Goal: Task Accomplishment & Management: Use online tool/utility

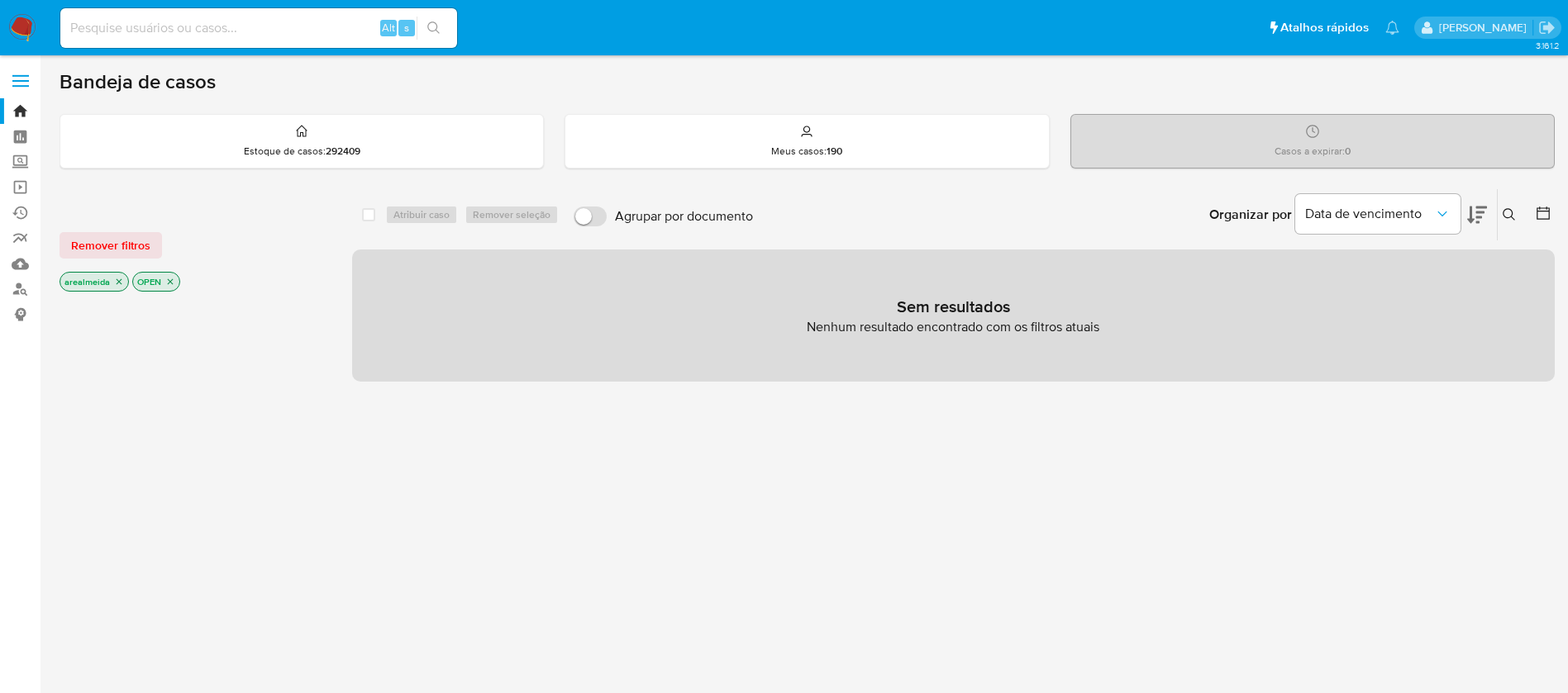
click at [117, 282] on icon "close-filter" at bounding box center [119, 281] width 10 height 10
click at [117, 282] on div "arealmeida OPEN" at bounding box center [192, 284] width 265 height 24
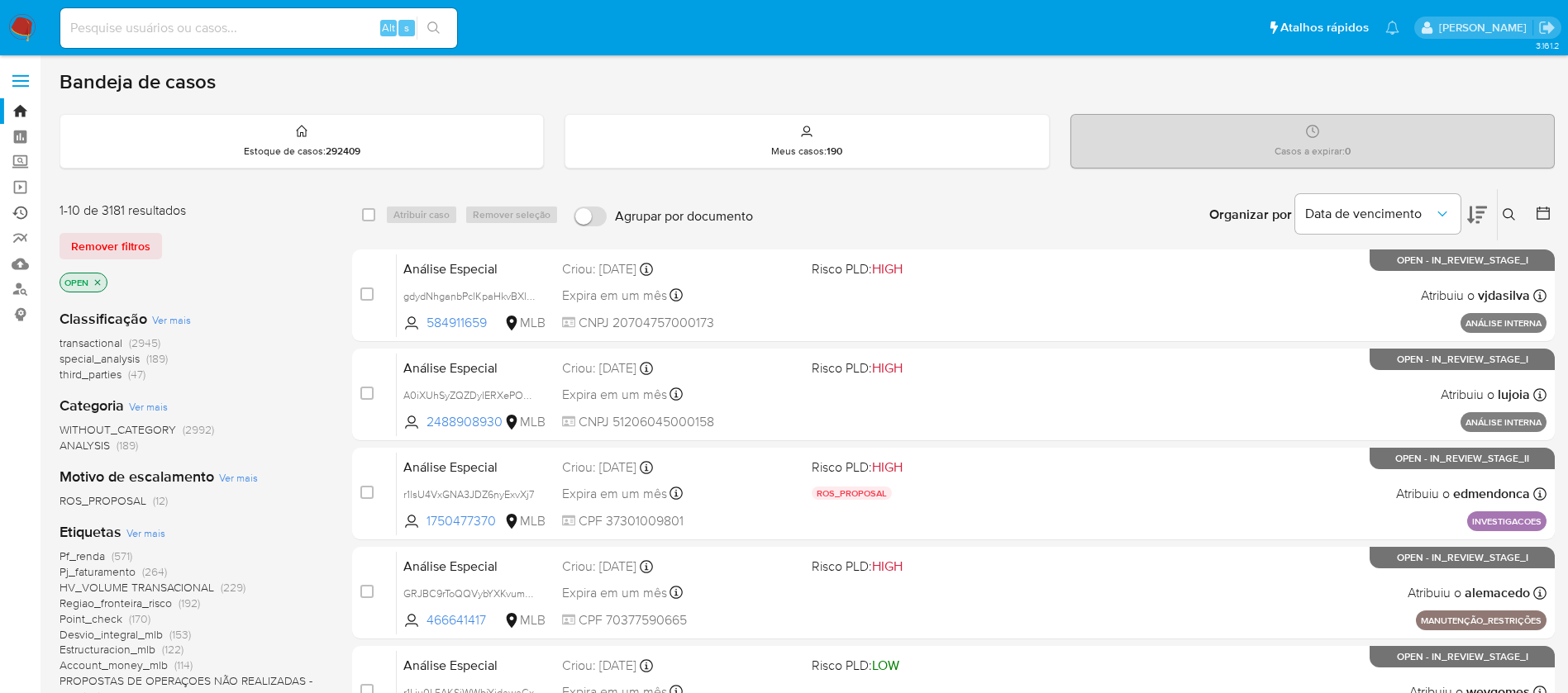
click at [28, 214] on link "Ejecuções automáticas" at bounding box center [98, 213] width 197 height 25
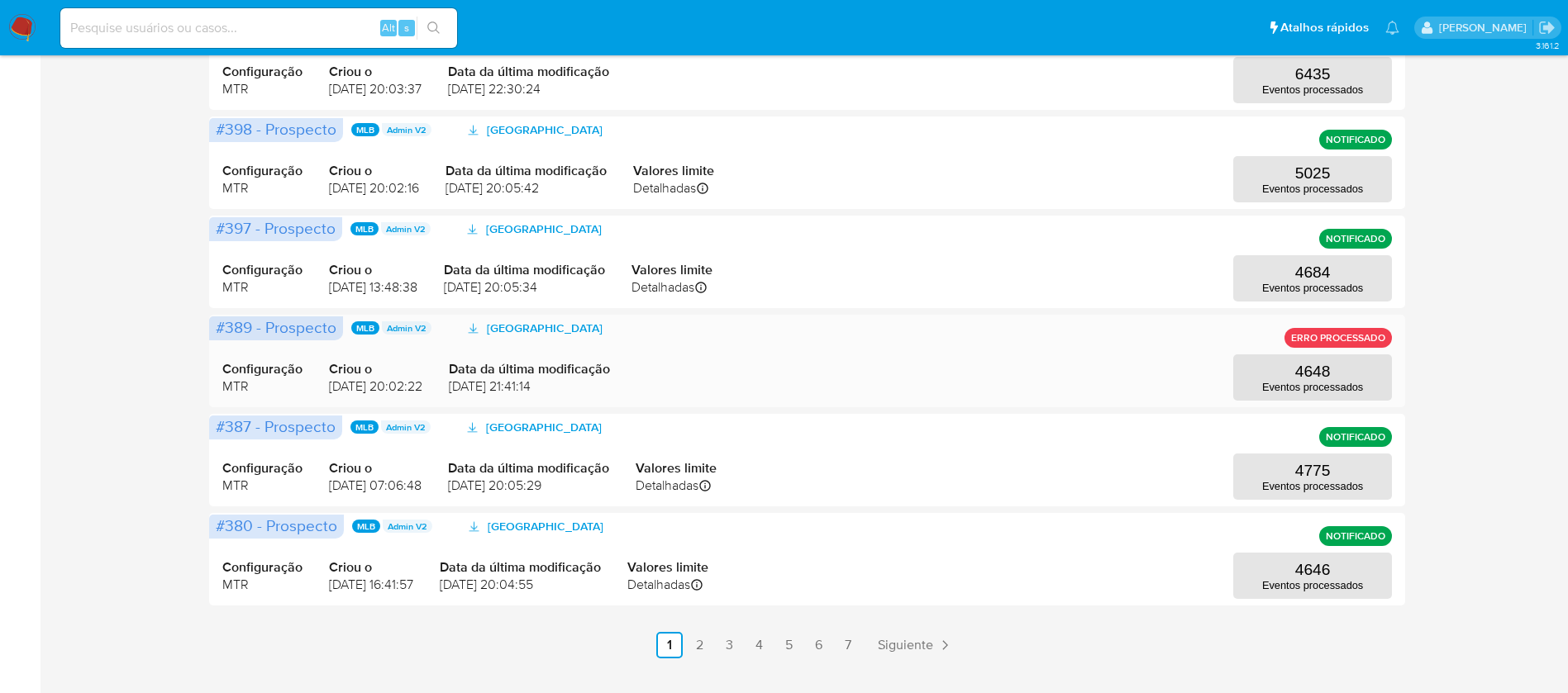
scroll to position [722, 0]
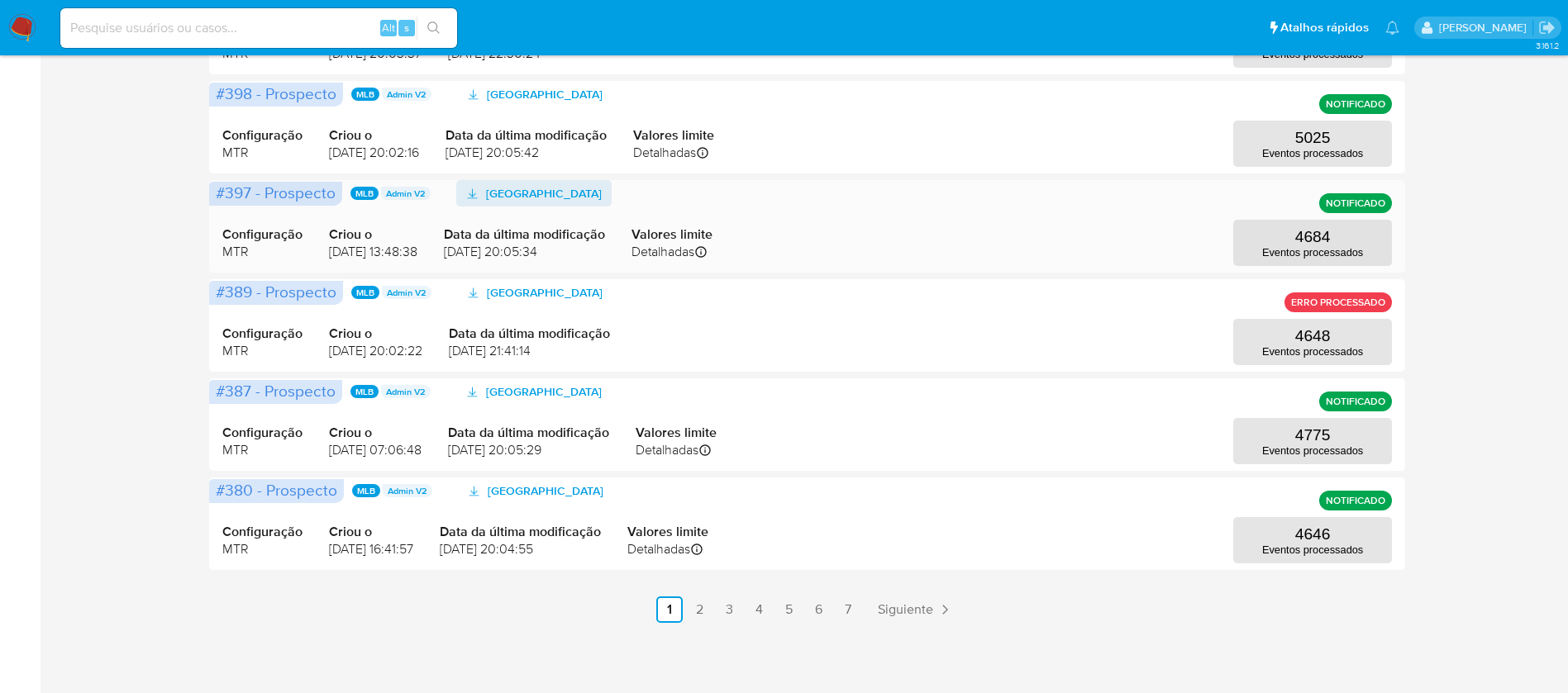
click at [536, 190] on span "[GEOGRAPHIC_DATA]" at bounding box center [544, 193] width 116 height 26
click at [818, 619] on link "6" at bounding box center [818, 609] width 26 height 26
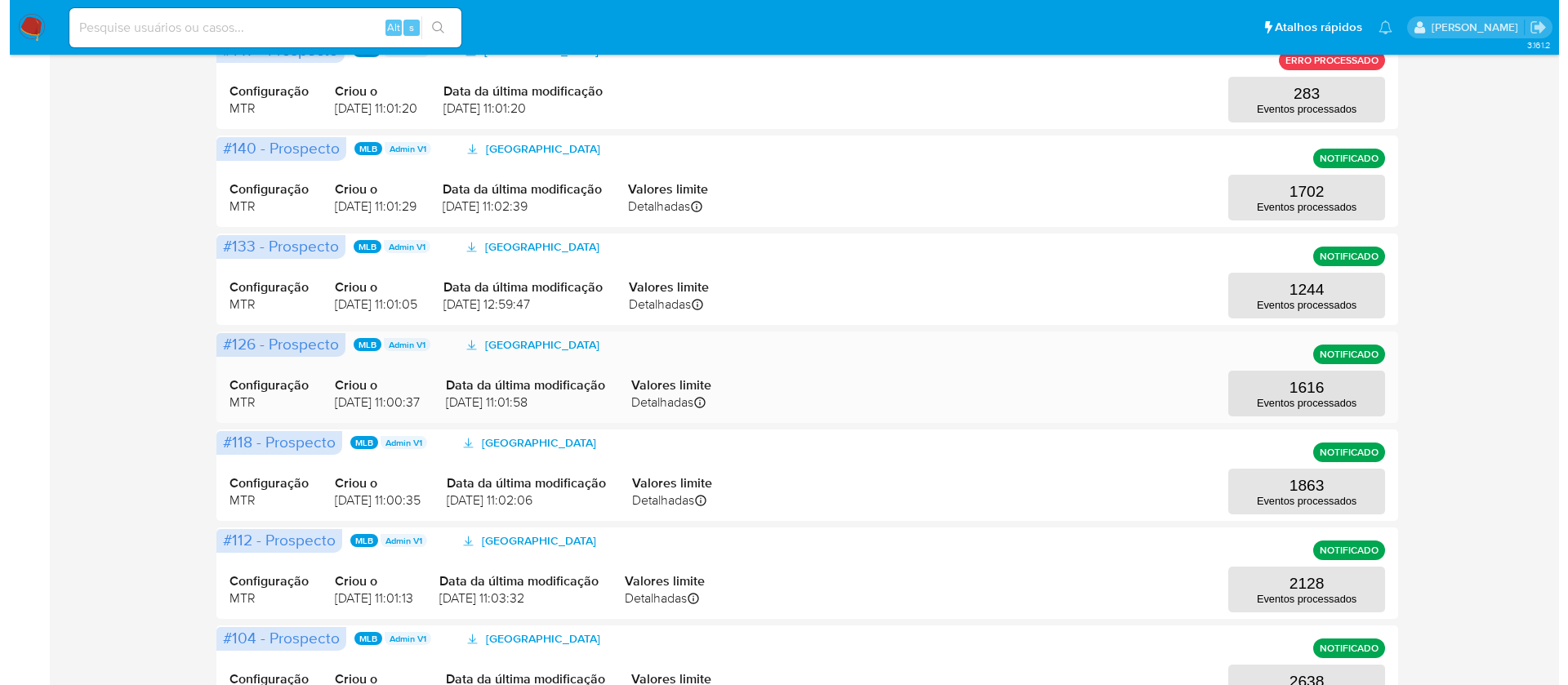
scroll to position [0, 0]
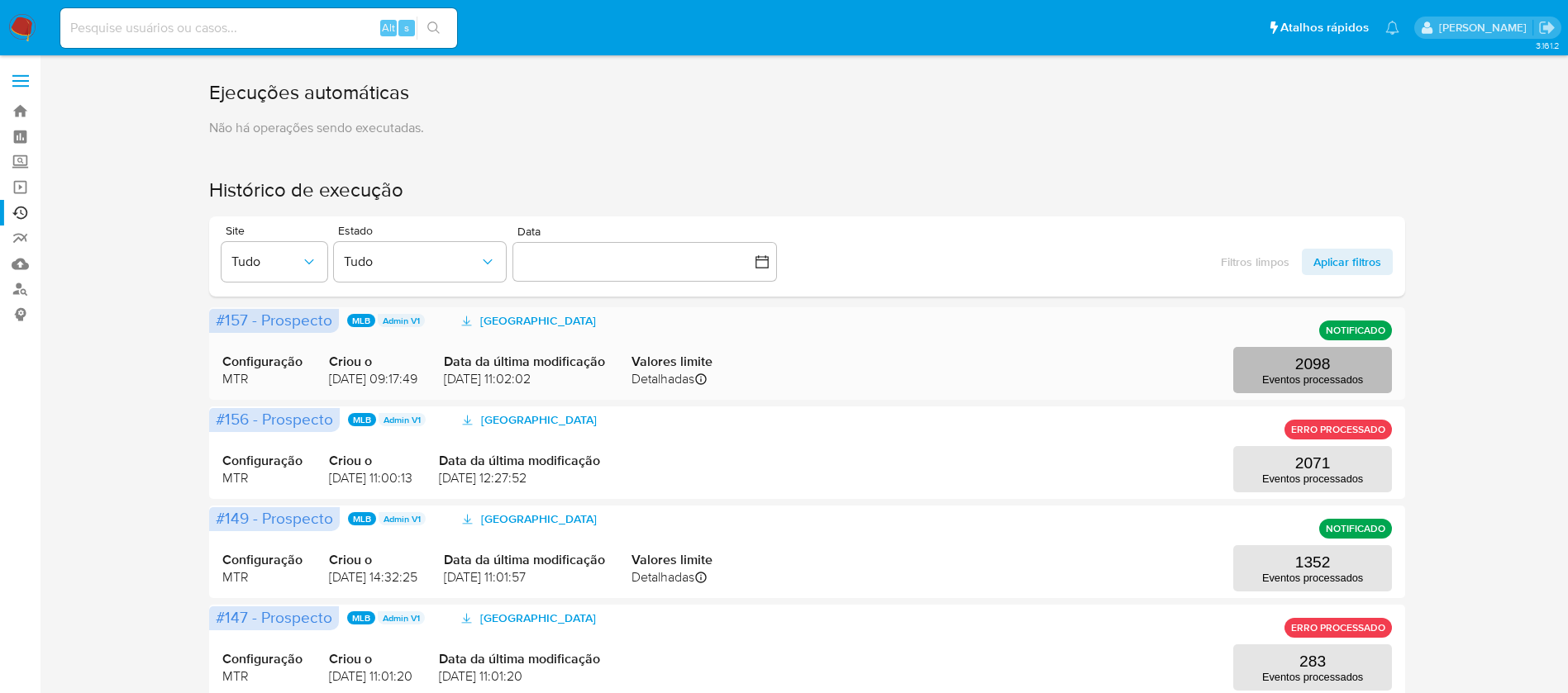
click at [1317, 360] on p "2098" at bounding box center [1312, 364] width 35 height 18
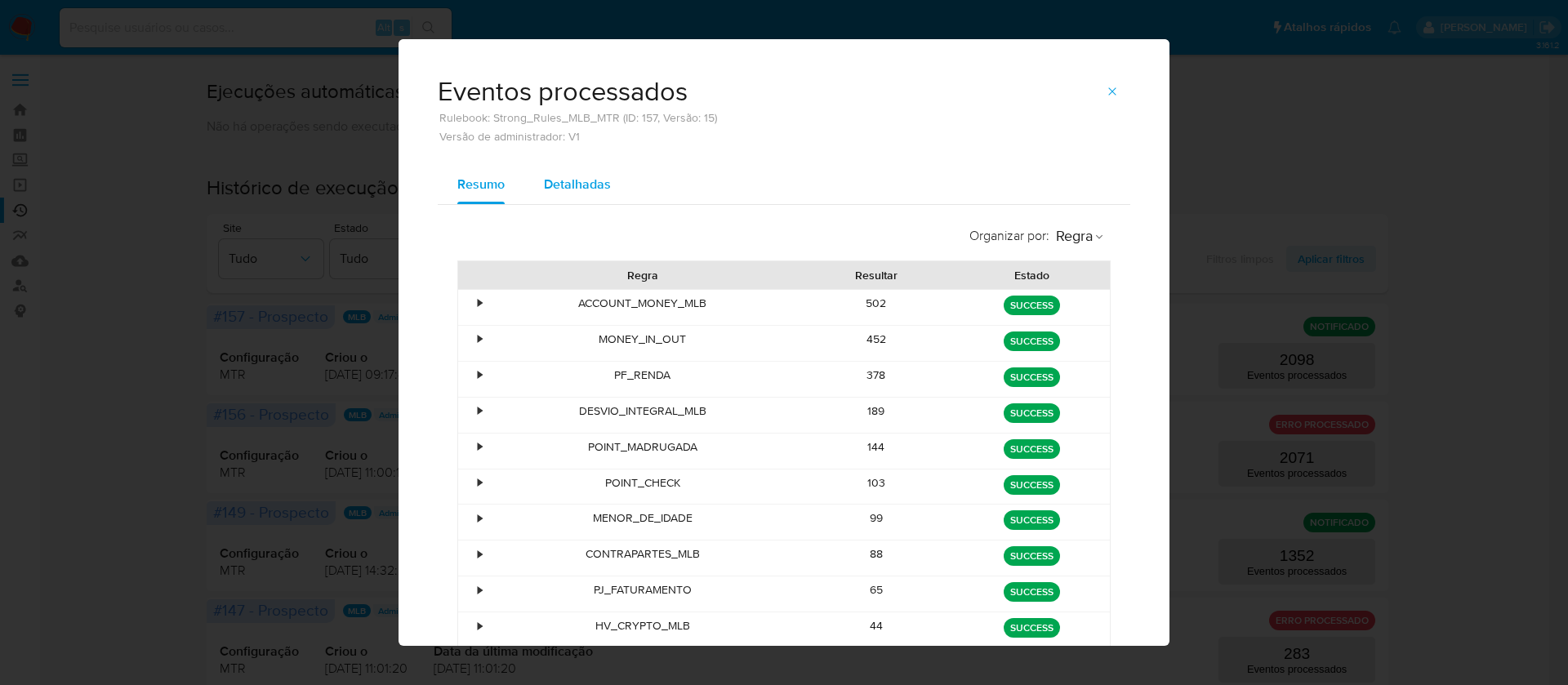
click at [570, 195] on div "Detalhadas" at bounding box center [577, 184] width 67 height 39
click at [570, 142] on span "Versão de administrador: V1" at bounding box center [578, 136] width 279 height 12
select select "10"
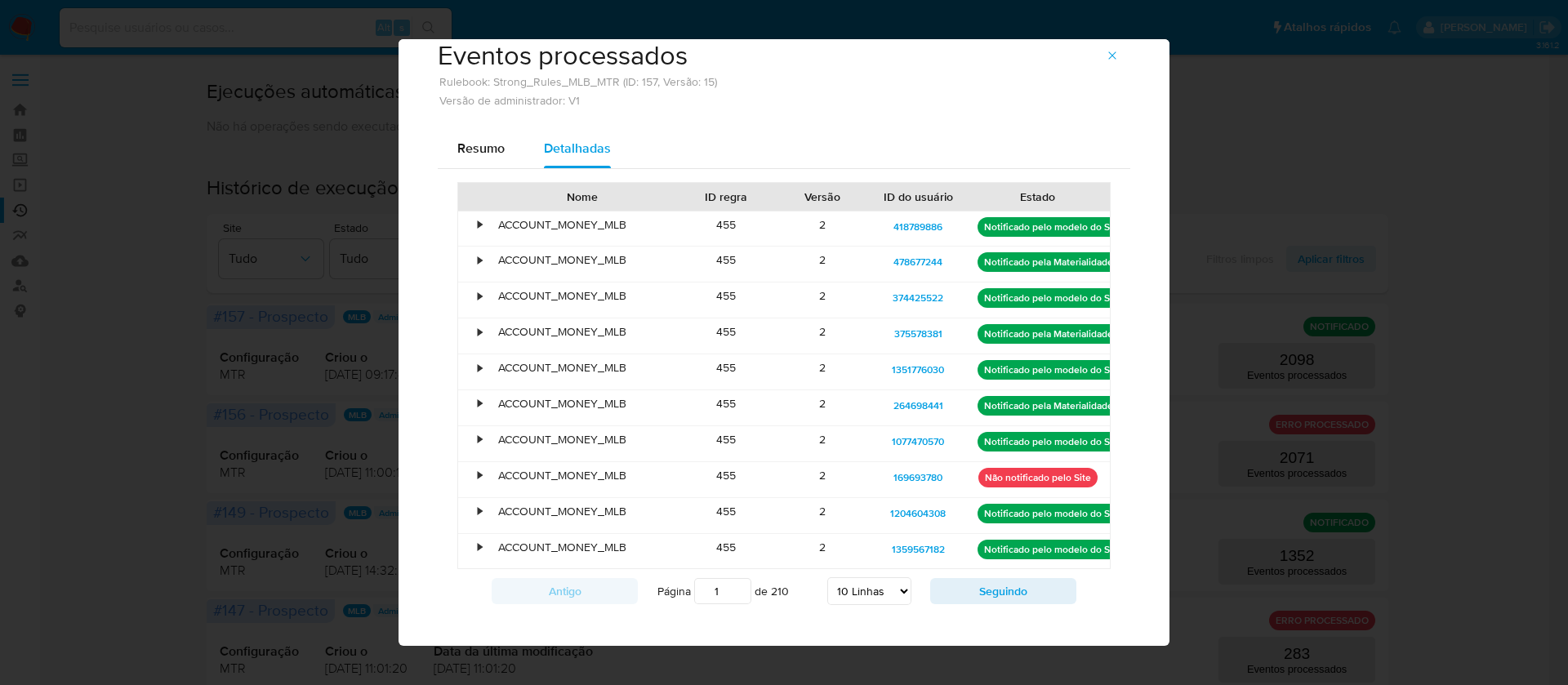
scroll to position [56, 0]
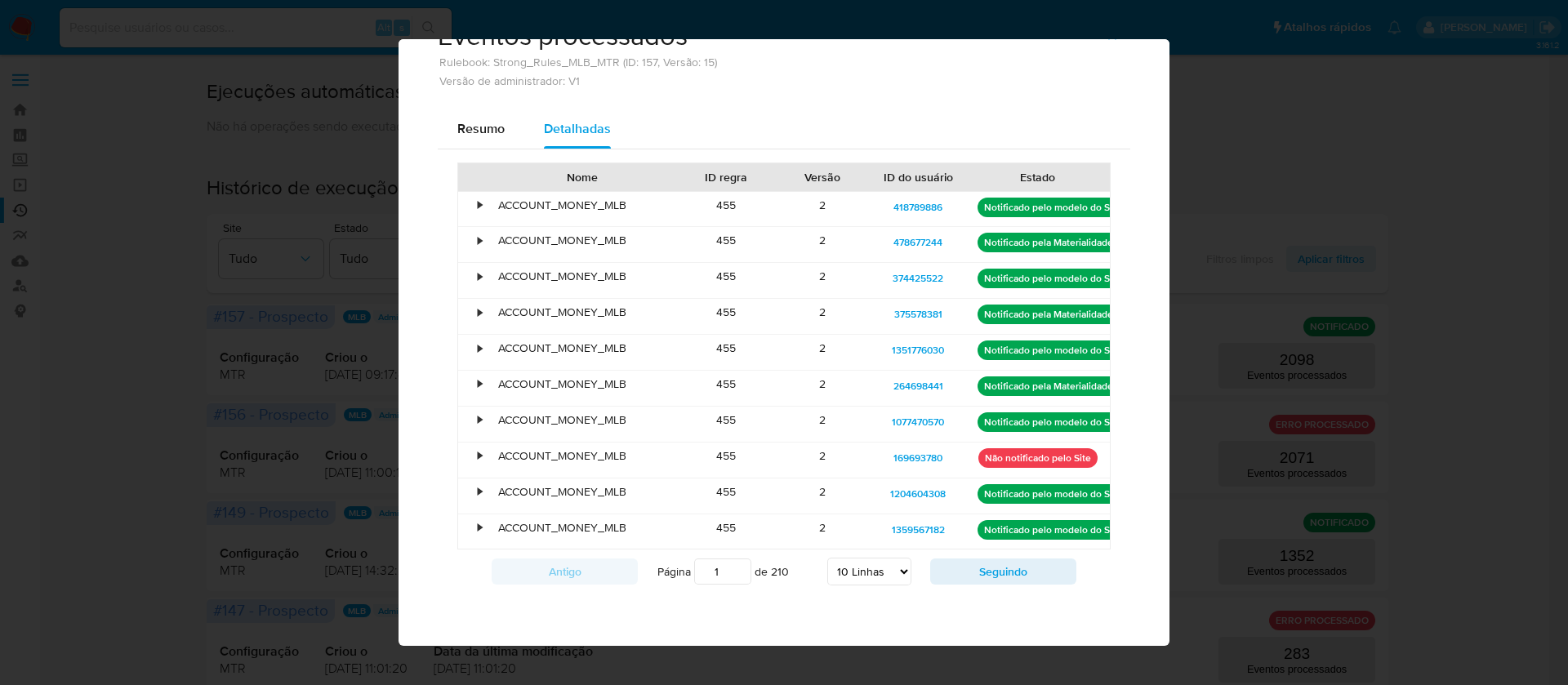
click at [477, 460] on div "•" at bounding box center [479, 456] width 4 height 15
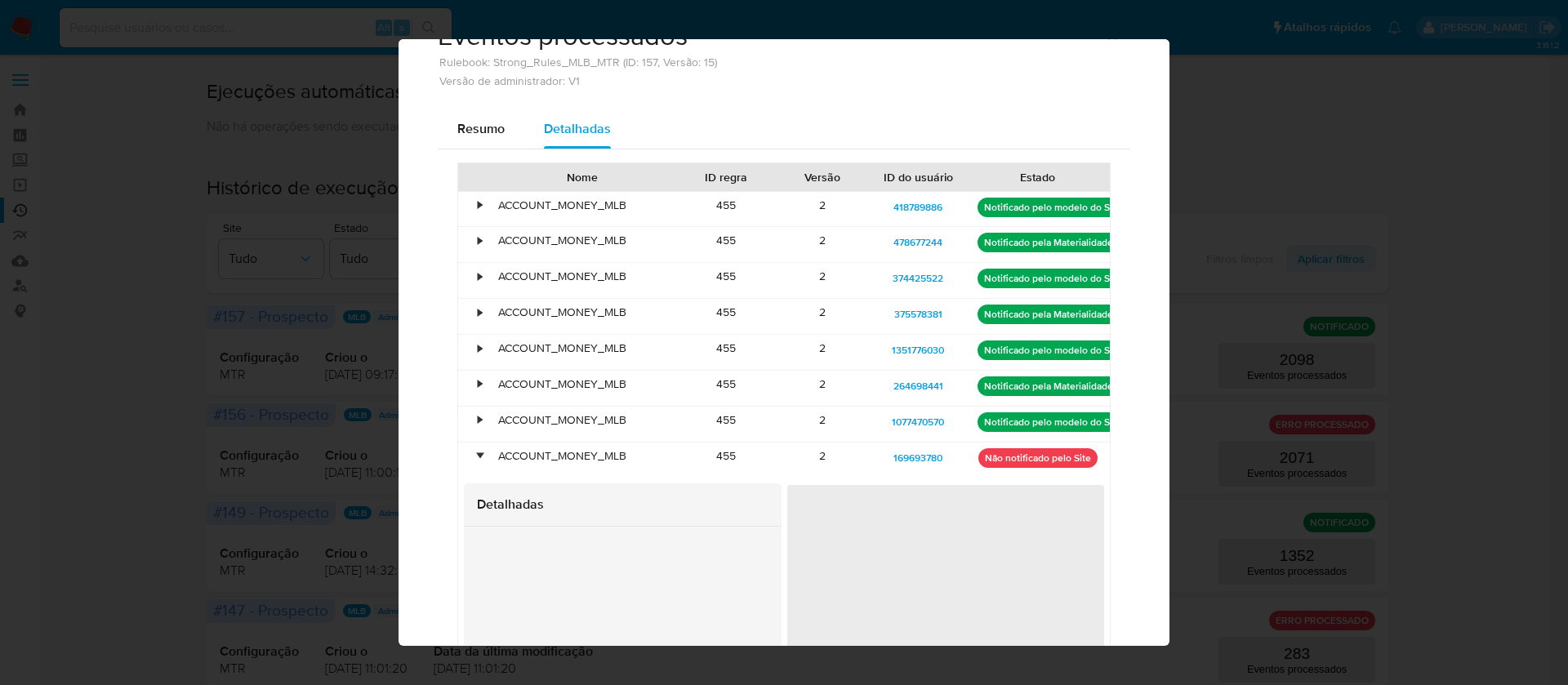
click at [477, 460] on div "•" at bounding box center [479, 456] width 4 height 15
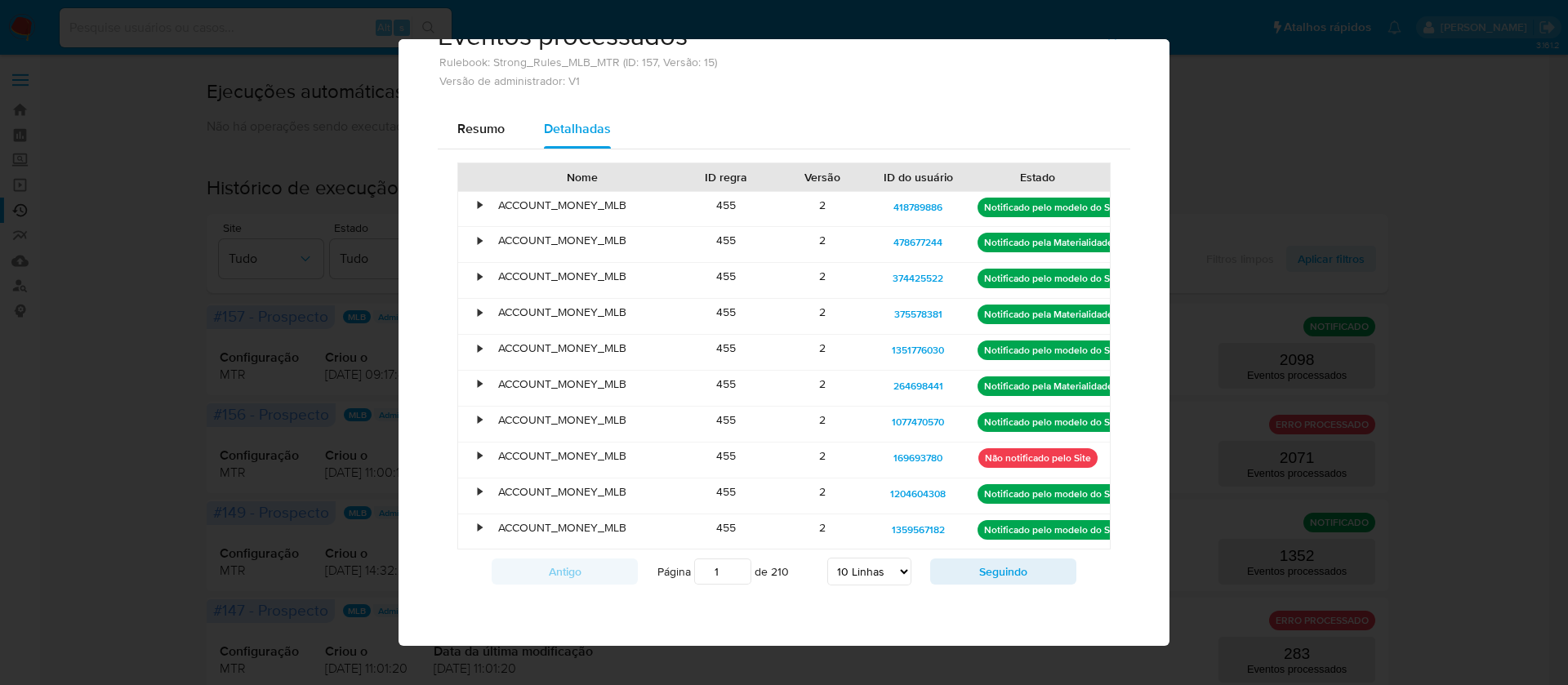
click at [477, 460] on div "•" at bounding box center [479, 456] width 4 height 15
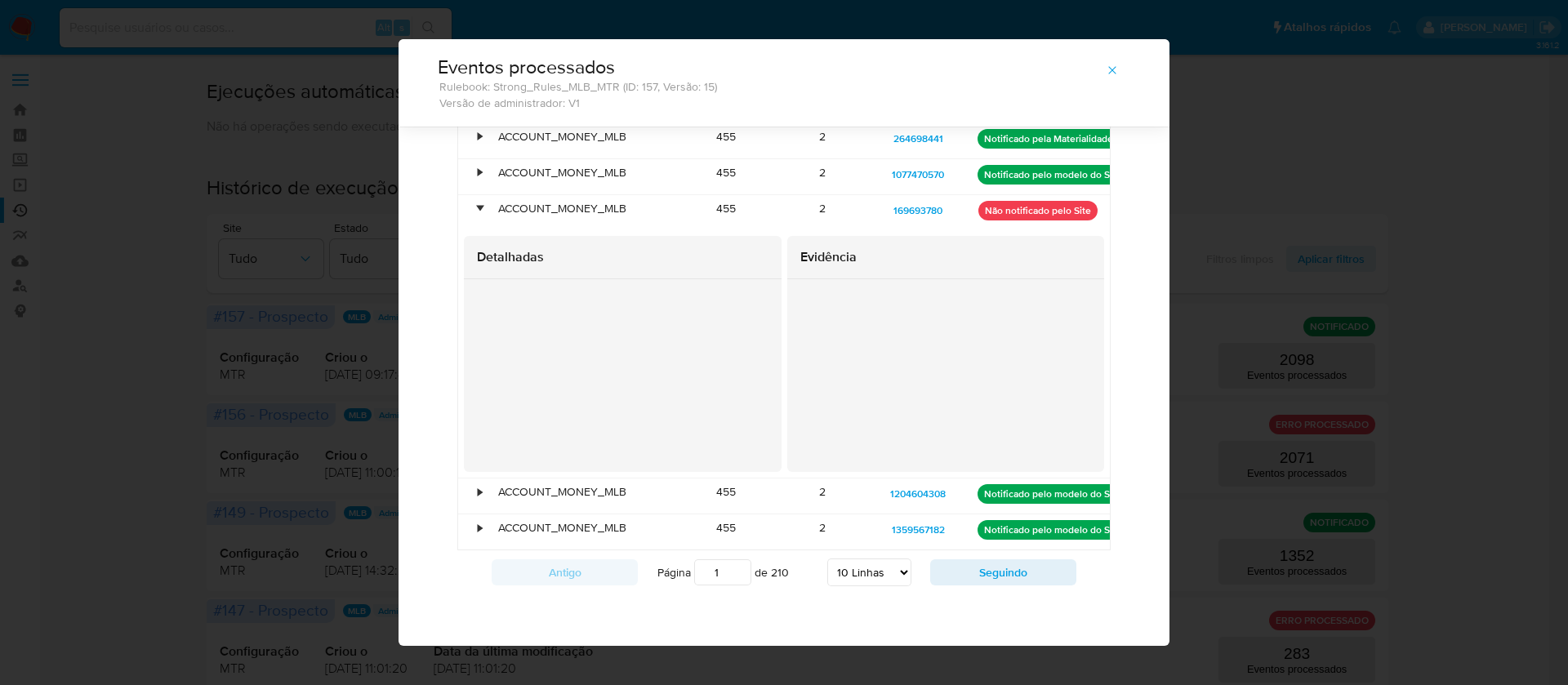
scroll to position [266, 0]
click at [474, 210] on div "•" at bounding box center [473, 211] width 29 height 35
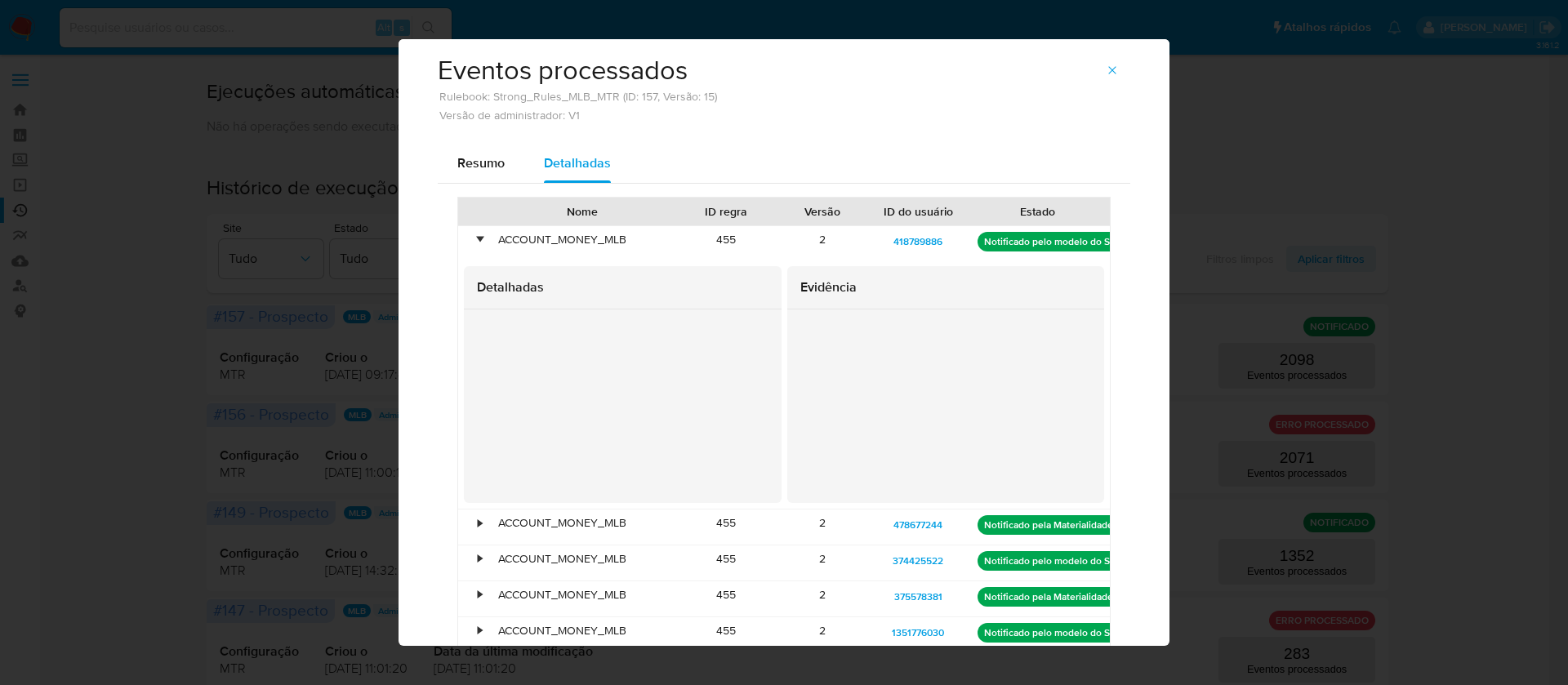
scroll to position [0, 0]
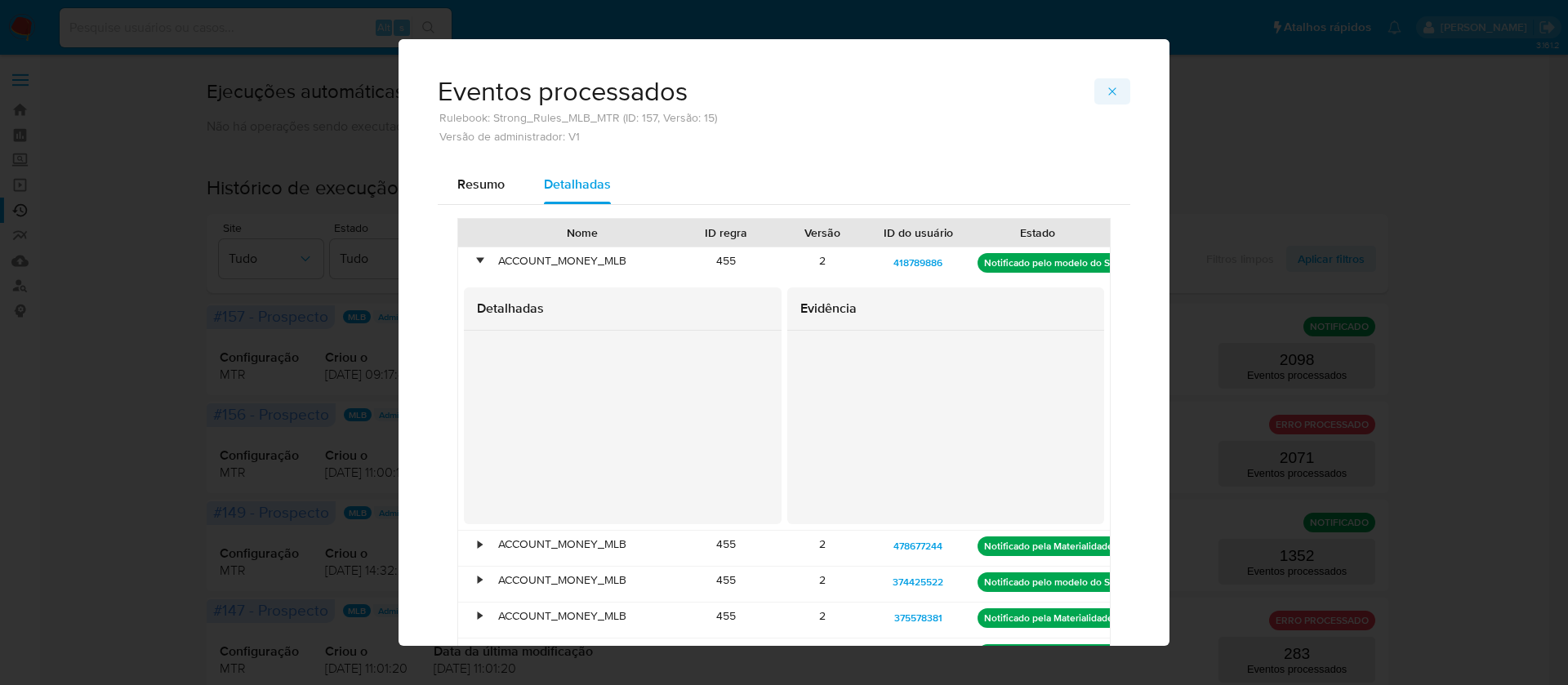
click at [1106, 98] on icon "button" at bounding box center [1112, 91] width 13 height 13
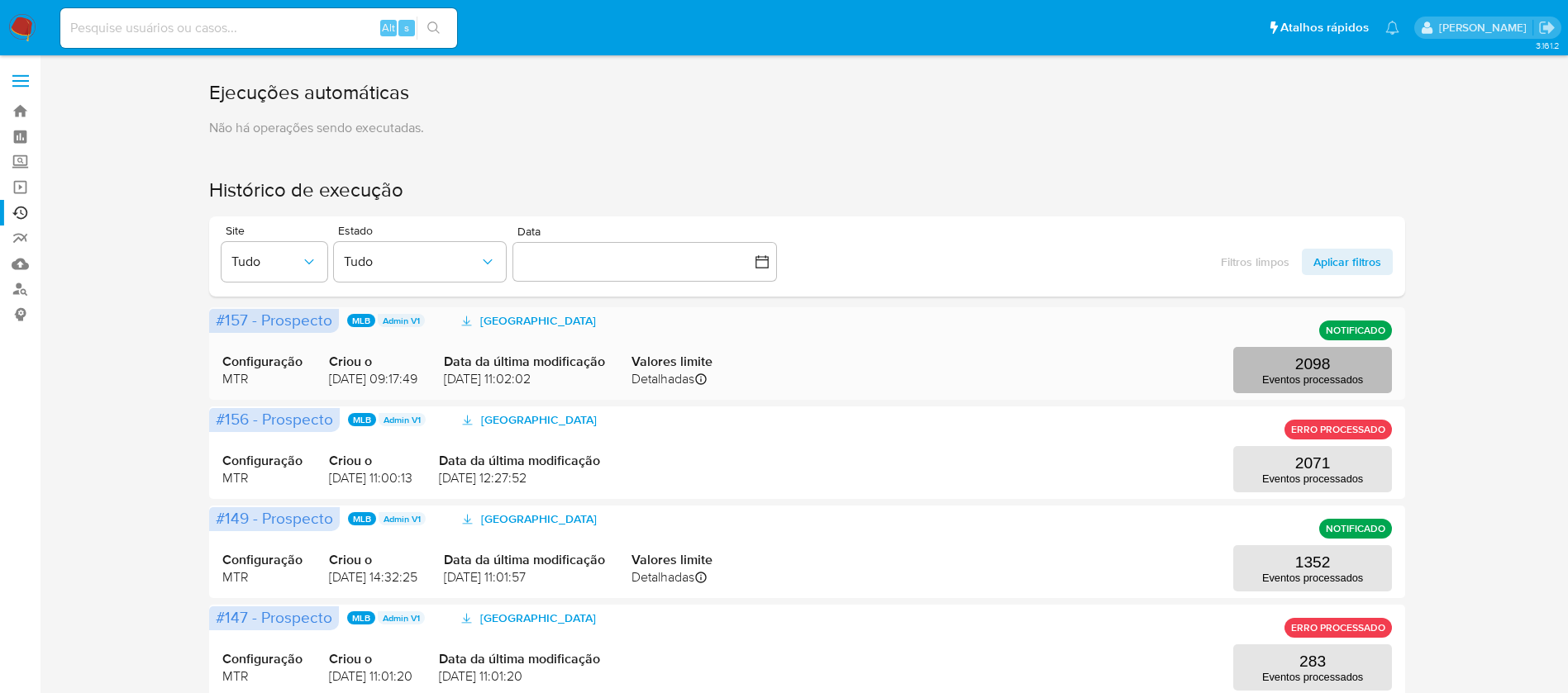
click at [1289, 362] on button "2098 Eventos processados" at bounding box center [1312, 370] width 159 height 46
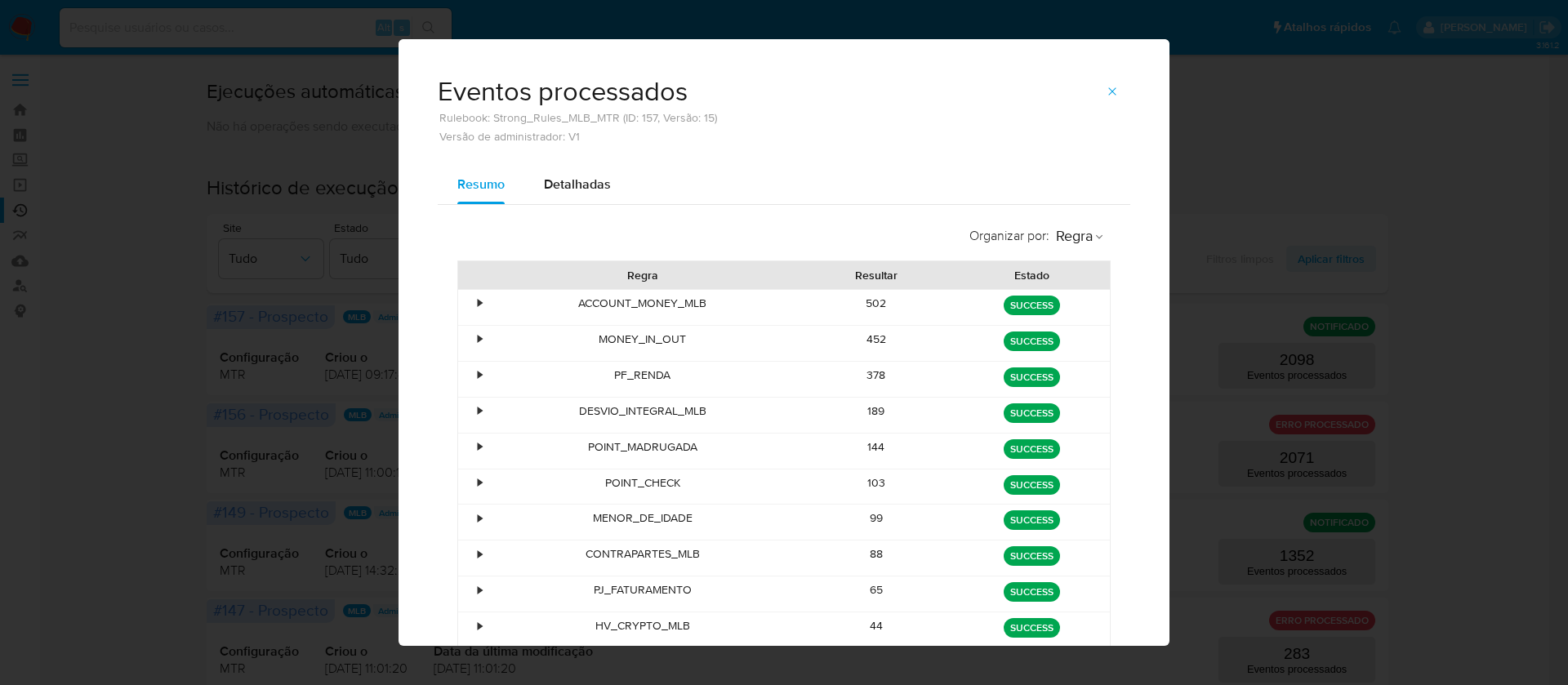
scroll to position [98, 0]
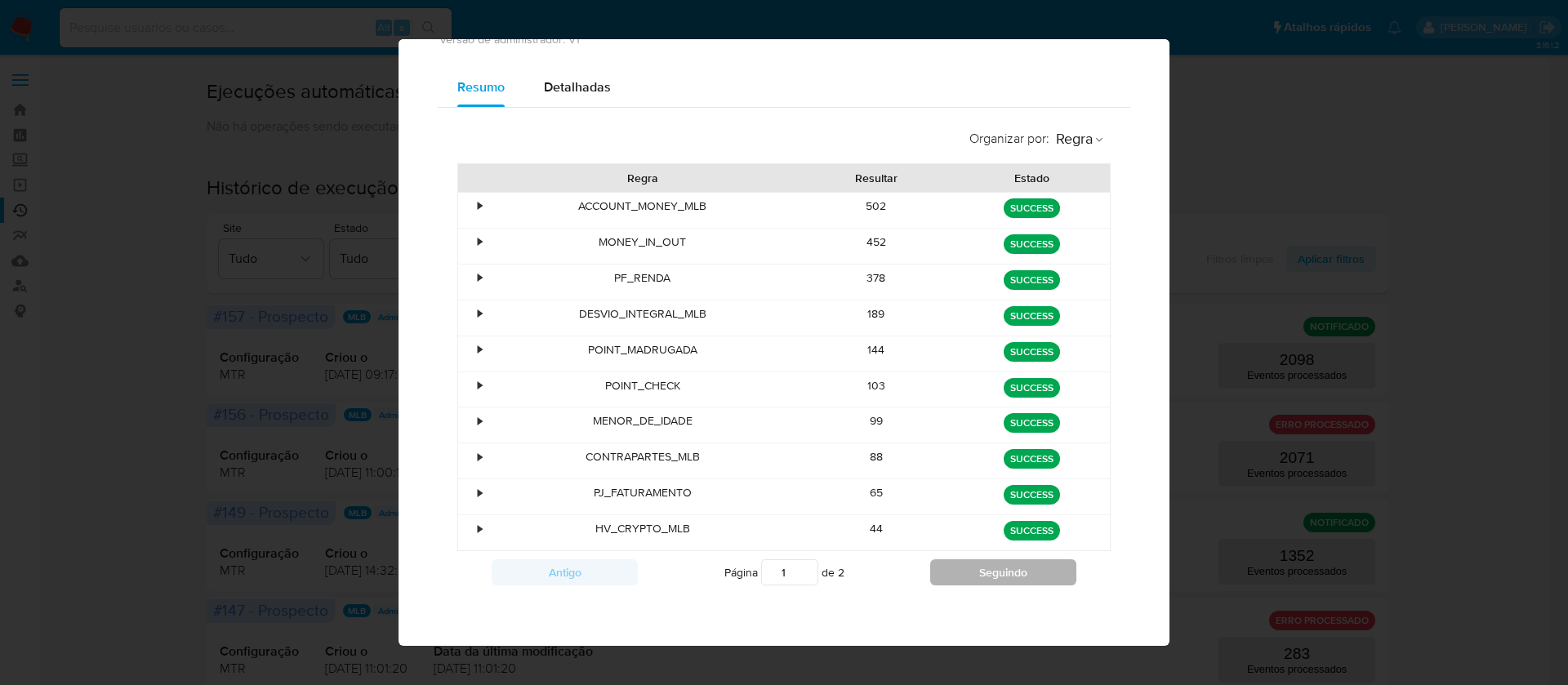
click at [962, 574] on button "Seguindo" at bounding box center [1003, 572] width 146 height 26
type input "2"
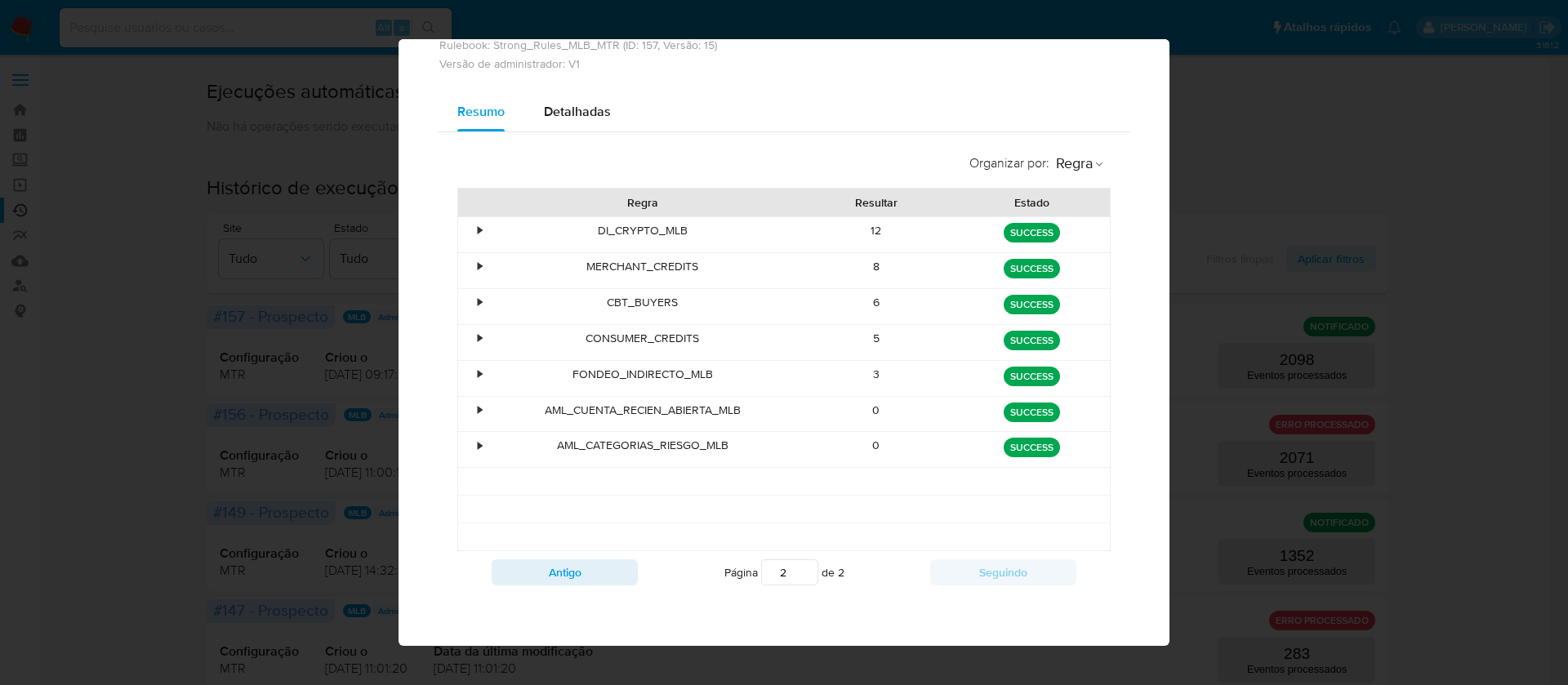
scroll to position [73, 0]
click at [477, 230] on div "•" at bounding box center [479, 230] width 4 height 15
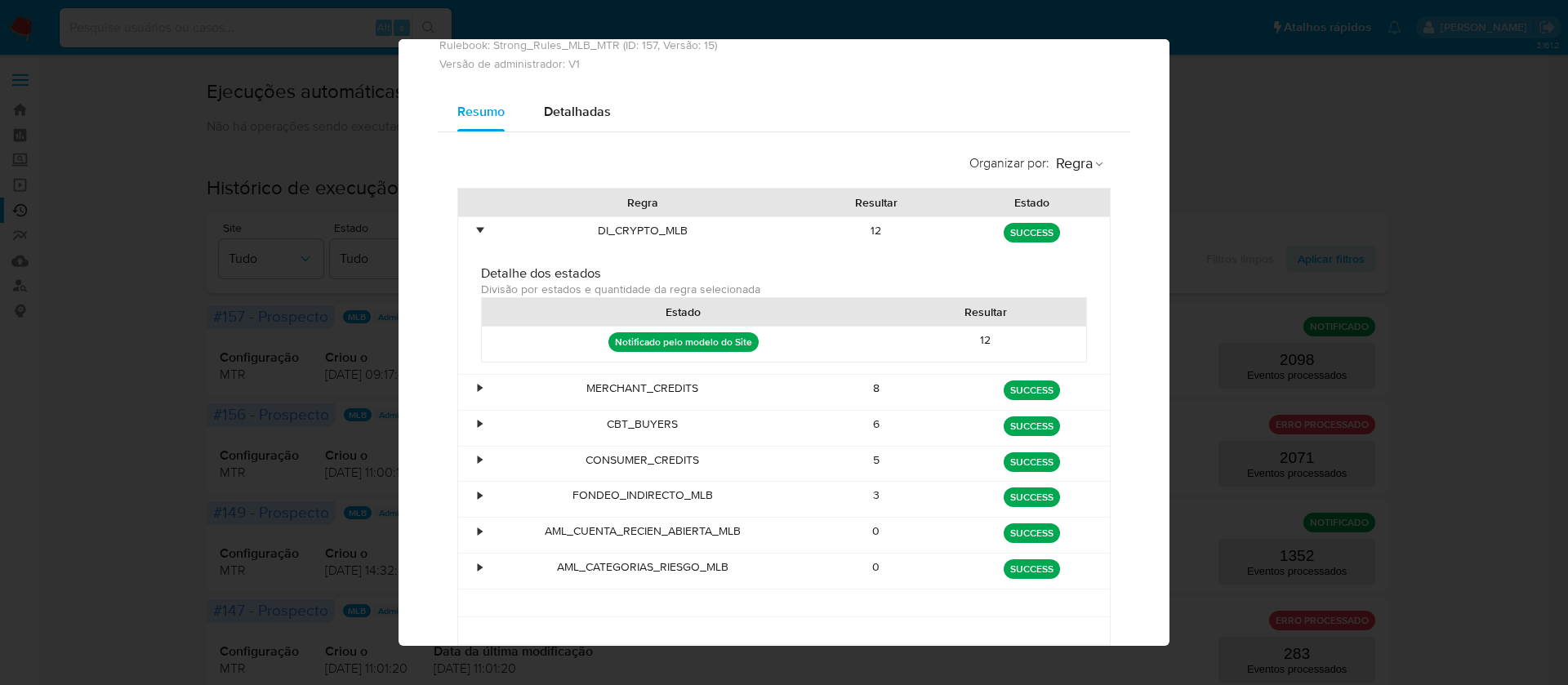
click at [970, 343] on div "12" at bounding box center [985, 344] width 201 height 35
click at [474, 226] on div "•" at bounding box center [473, 235] width 29 height 35
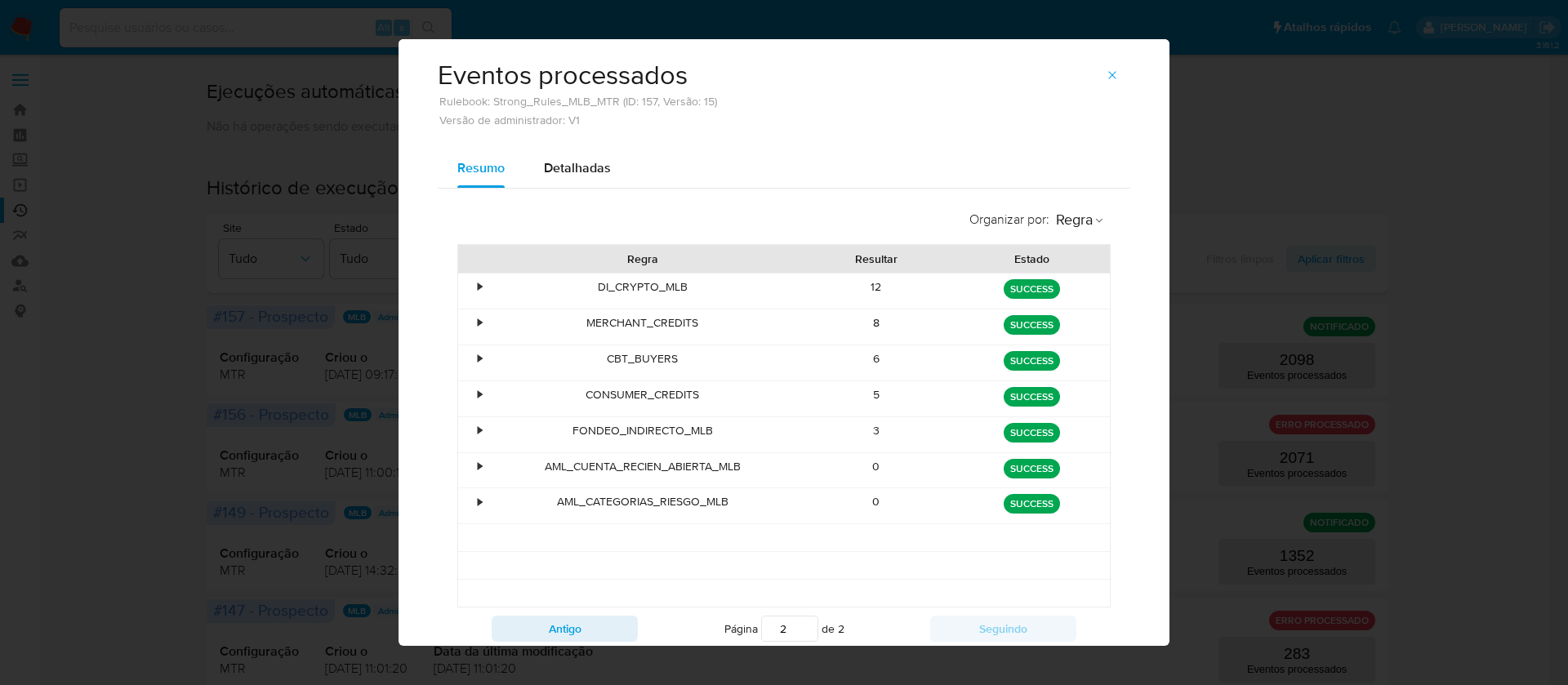
scroll to position [0, 0]
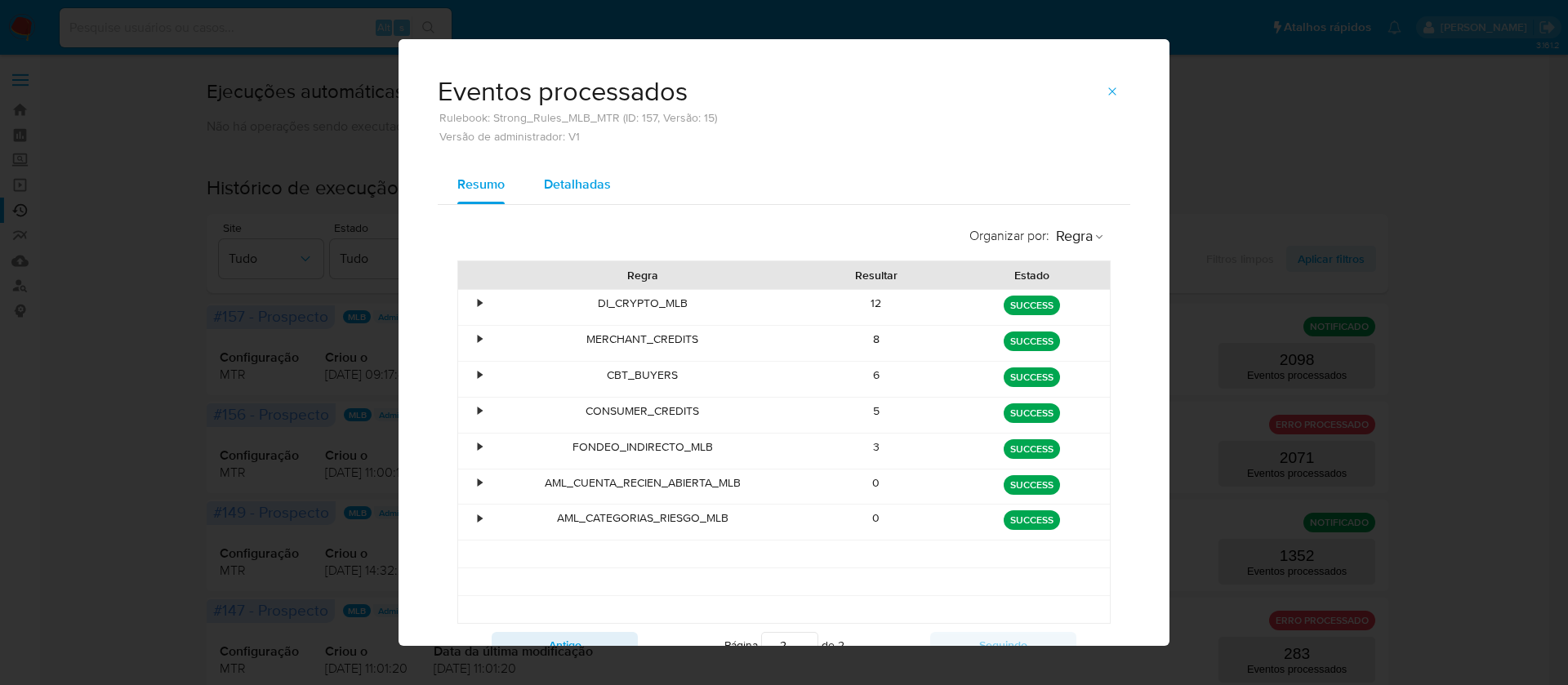
click at [579, 188] on span "Detalhadas" at bounding box center [577, 184] width 67 height 19
select select "10"
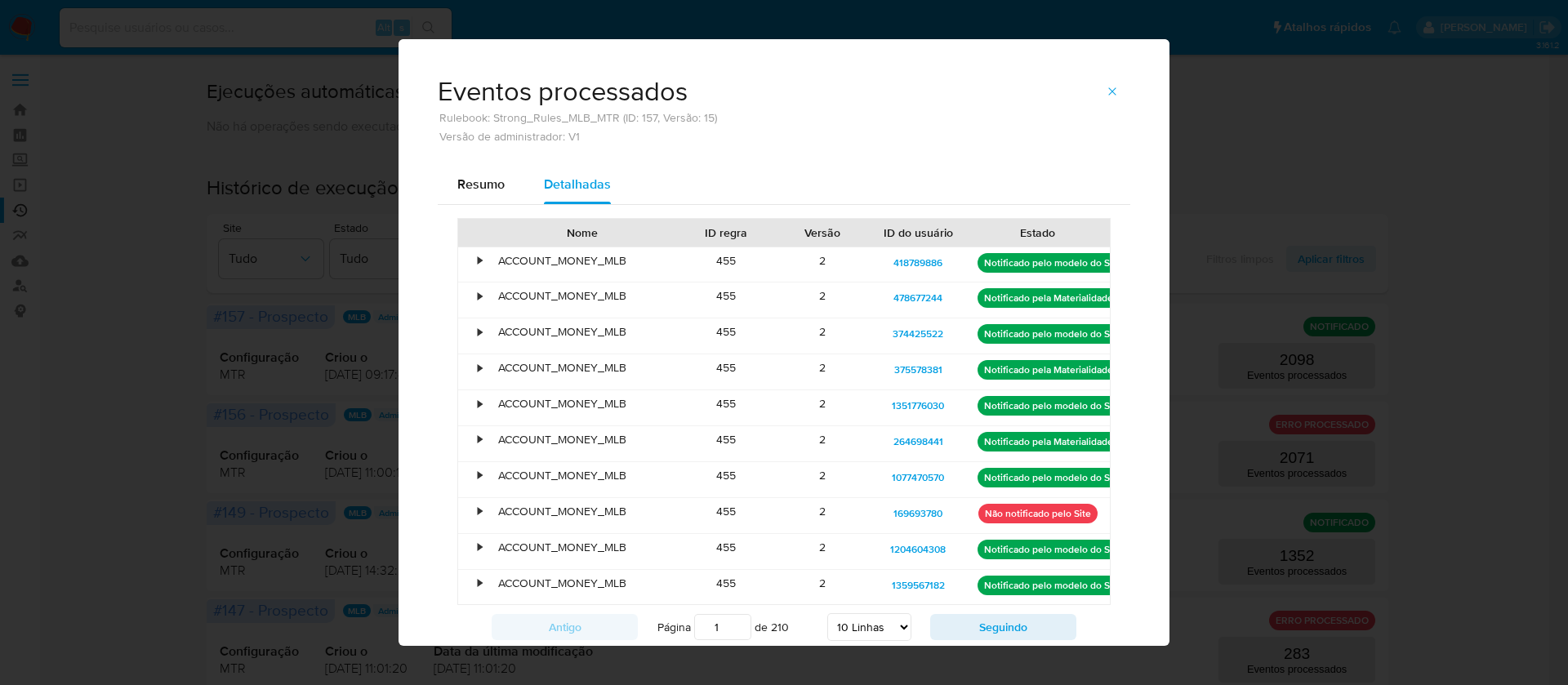
click at [477, 257] on div "•" at bounding box center [479, 261] width 4 height 15
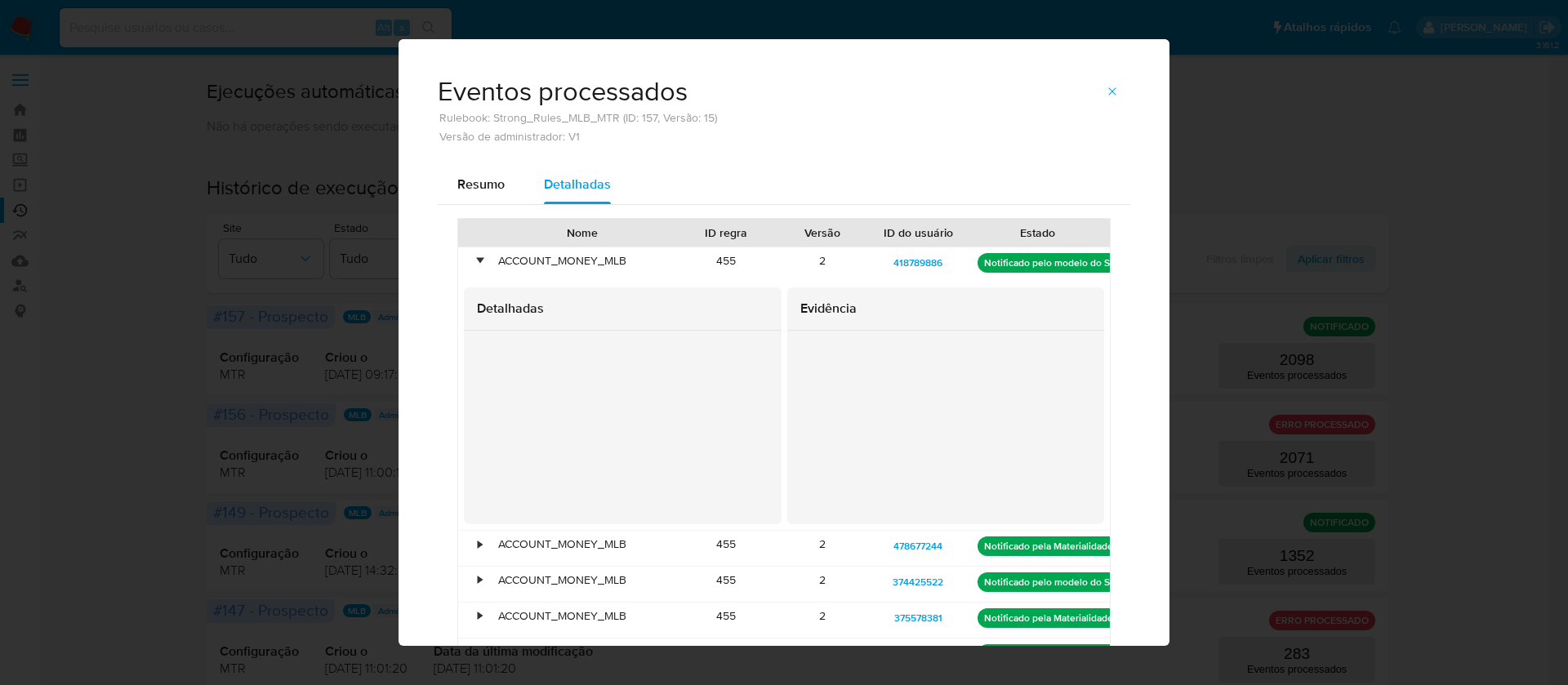
scroll to position [123, 0]
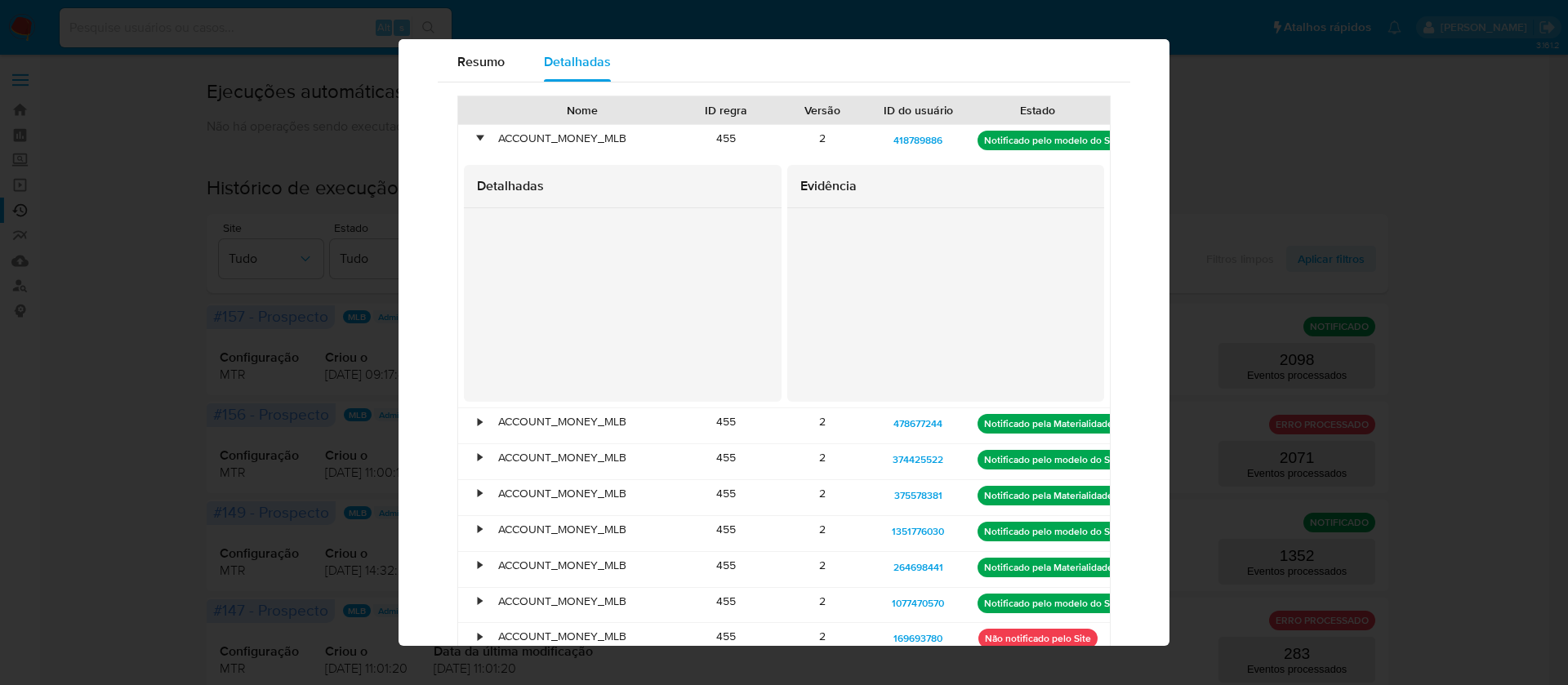
click at [458, 287] on div "• ACCOUNT_MONEY_MLB 455 2 418789886 Notificado pelo modelo do Site Detalhadas E…" at bounding box center [784, 428] width 653 height 607
click at [775, 320] on div "Detalhadas Evidência" at bounding box center [784, 283] width 652 height 248
click at [787, 311] on div at bounding box center [946, 305] width 318 height 193
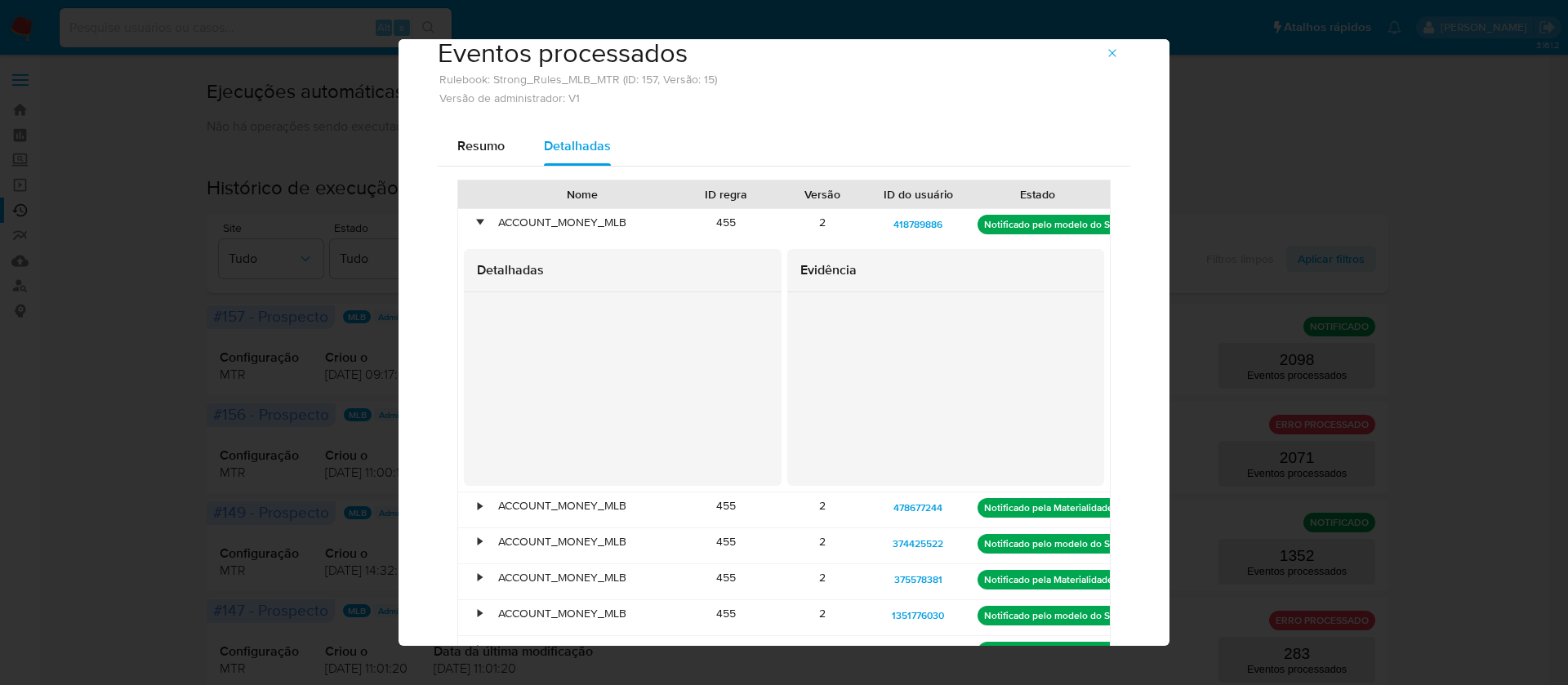
scroll to position [0, 0]
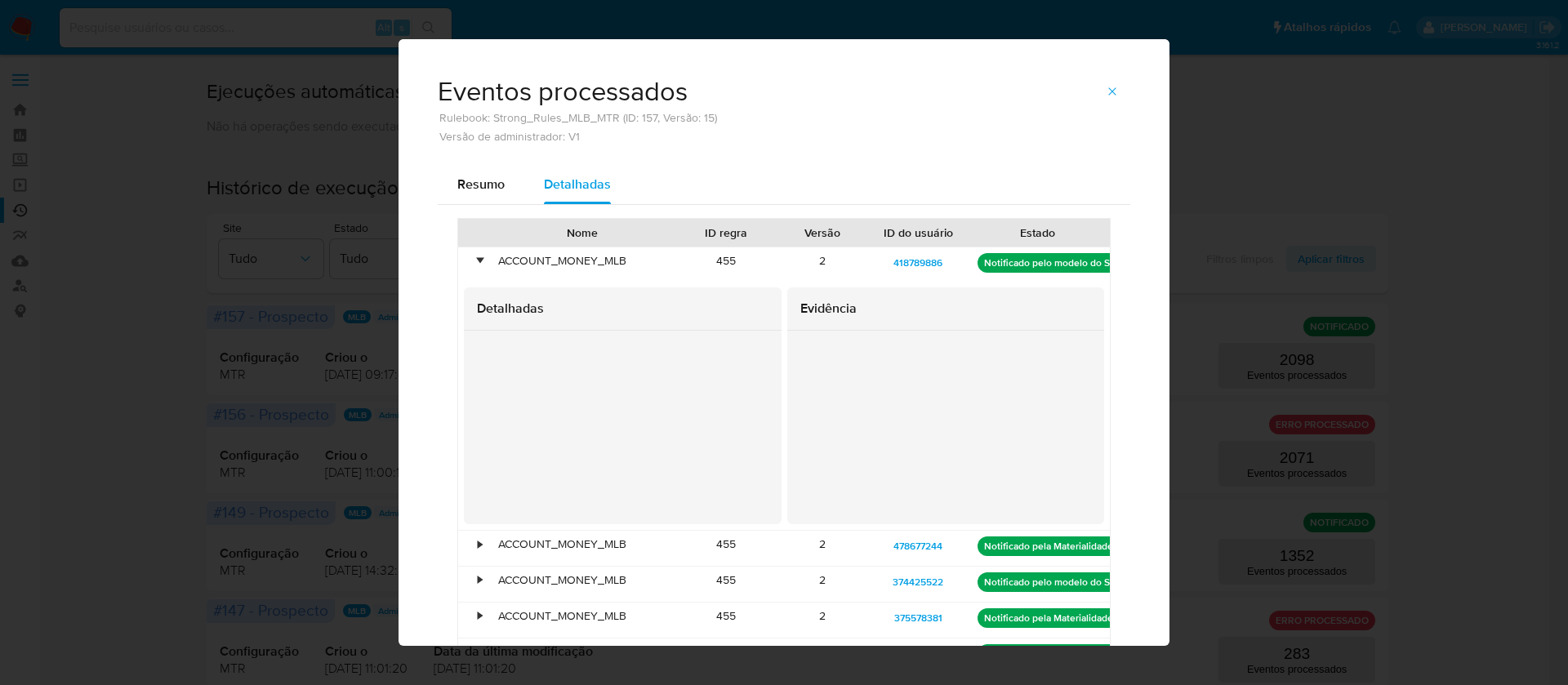
click at [477, 256] on div "•" at bounding box center [479, 261] width 4 height 15
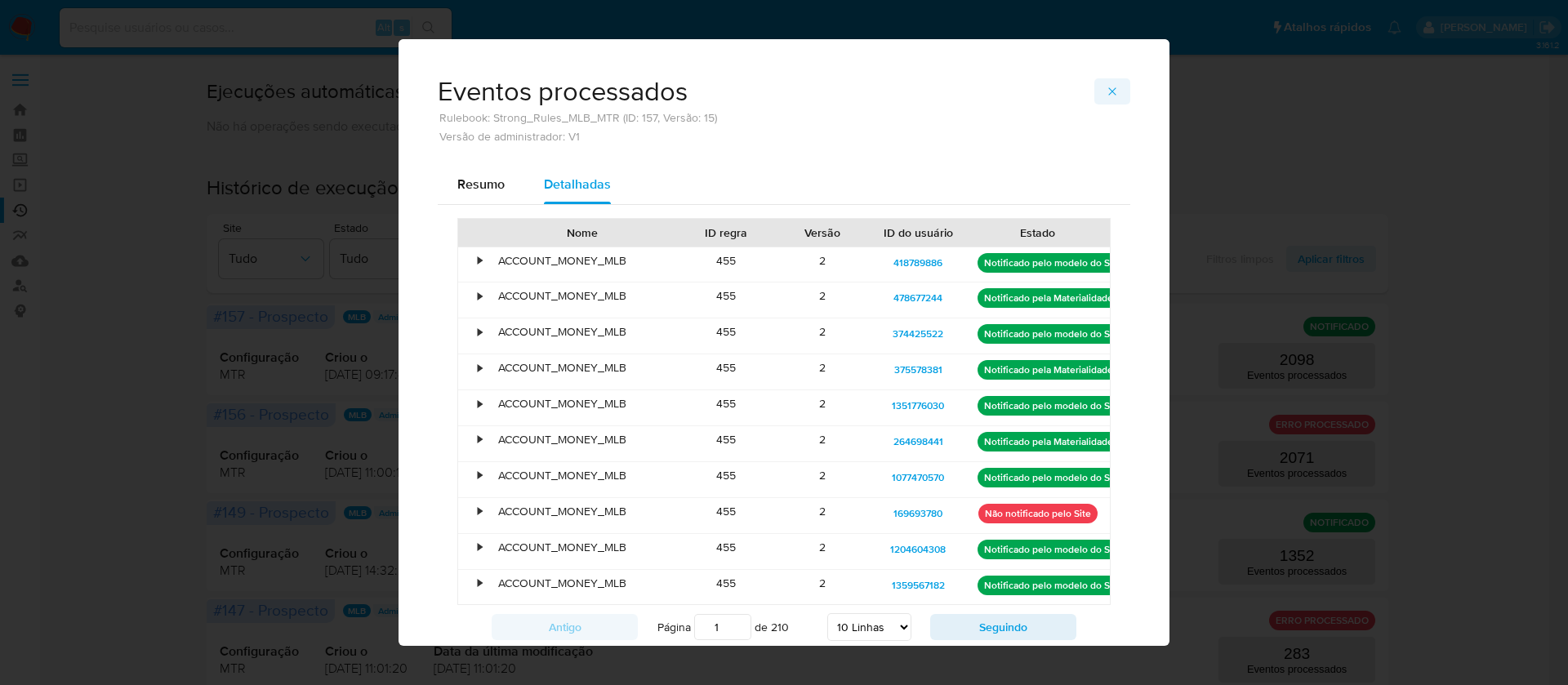
click at [1110, 89] on button "button" at bounding box center [1112, 91] width 36 height 26
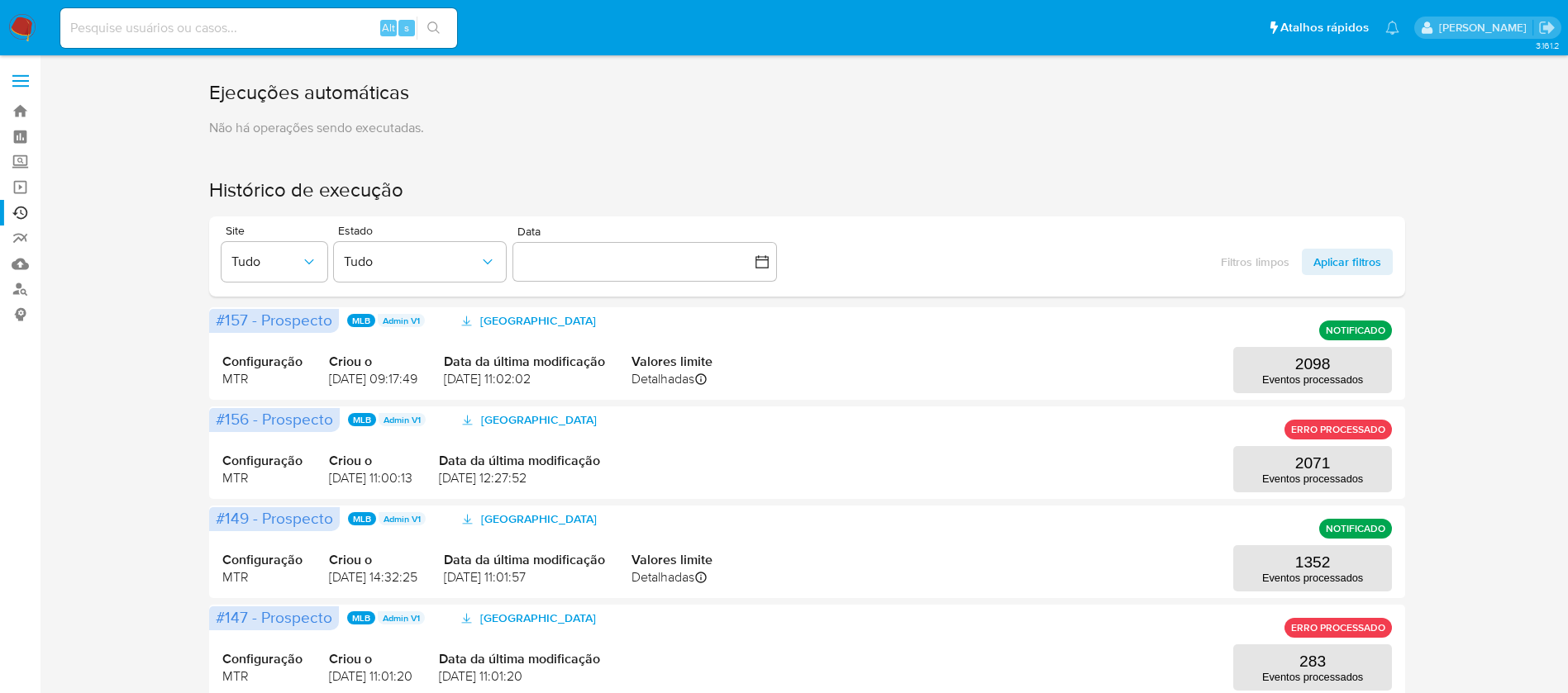
drag, startPoint x: 1124, startPoint y: 90, endPoint x: 818, endPoint y: 286, distance: 363.4
click at [1123, 90] on h1 "Ejecuções automáticas" at bounding box center [807, 92] width 1195 height 26
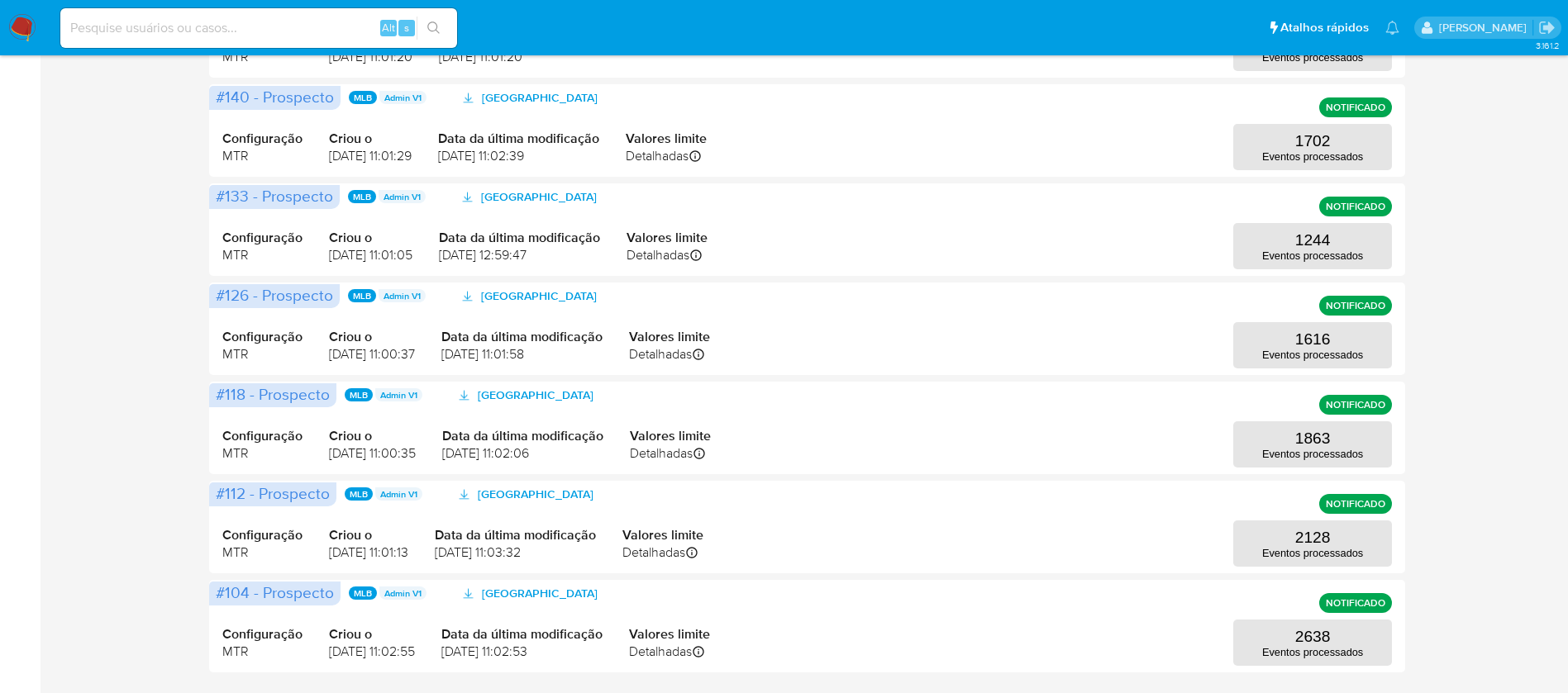
scroll to position [722, 0]
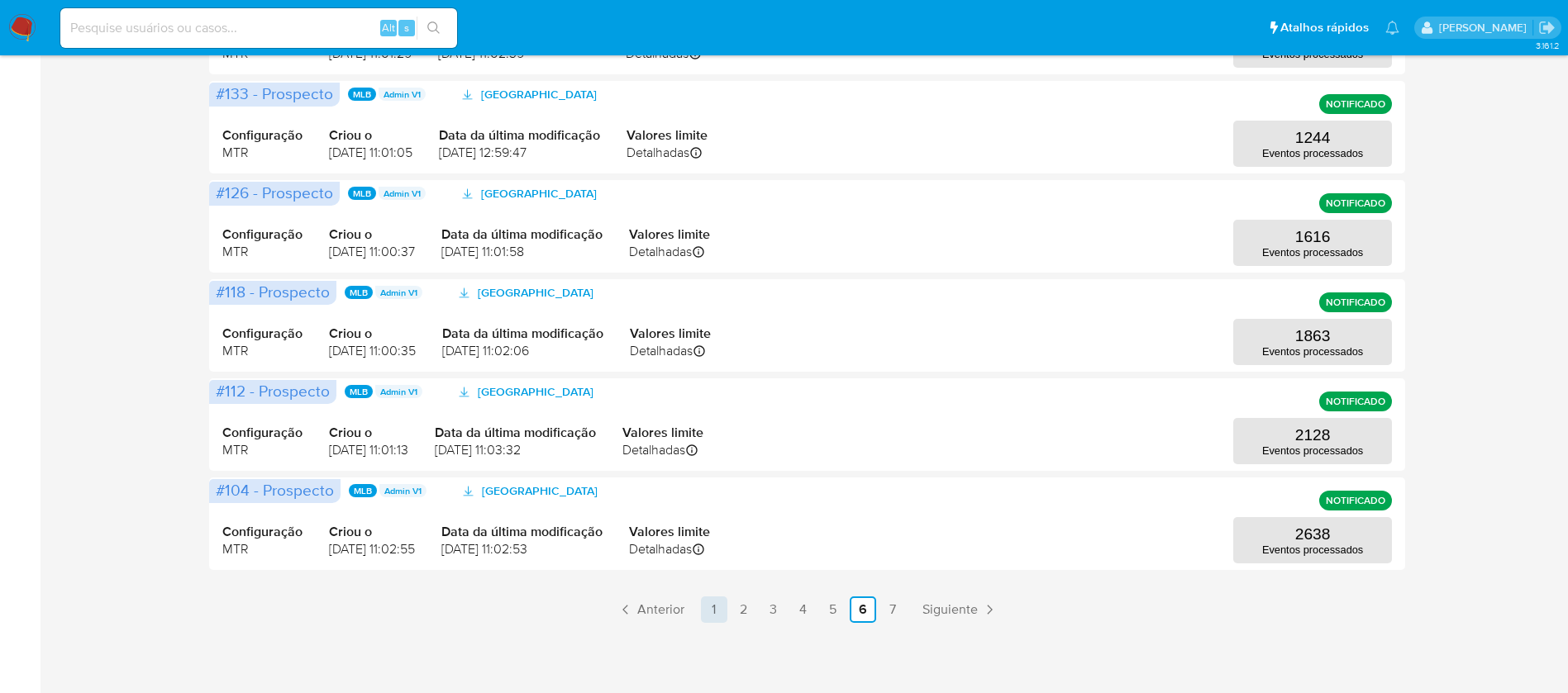
click at [717, 604] on link "1" at bounding box center [713, 609] width 26 height 26
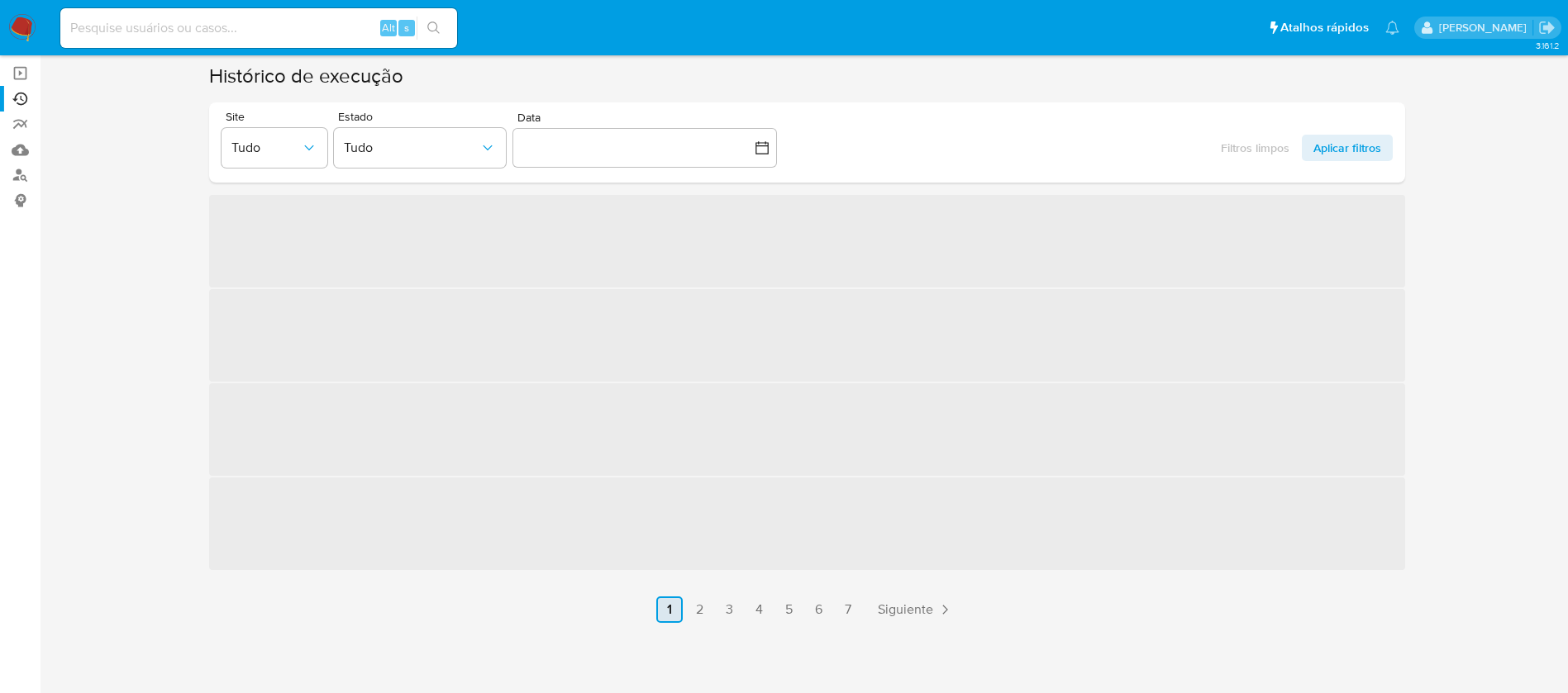
click at [717, 604] on link "3" at bounding box center [729, 609] width 26 height 26
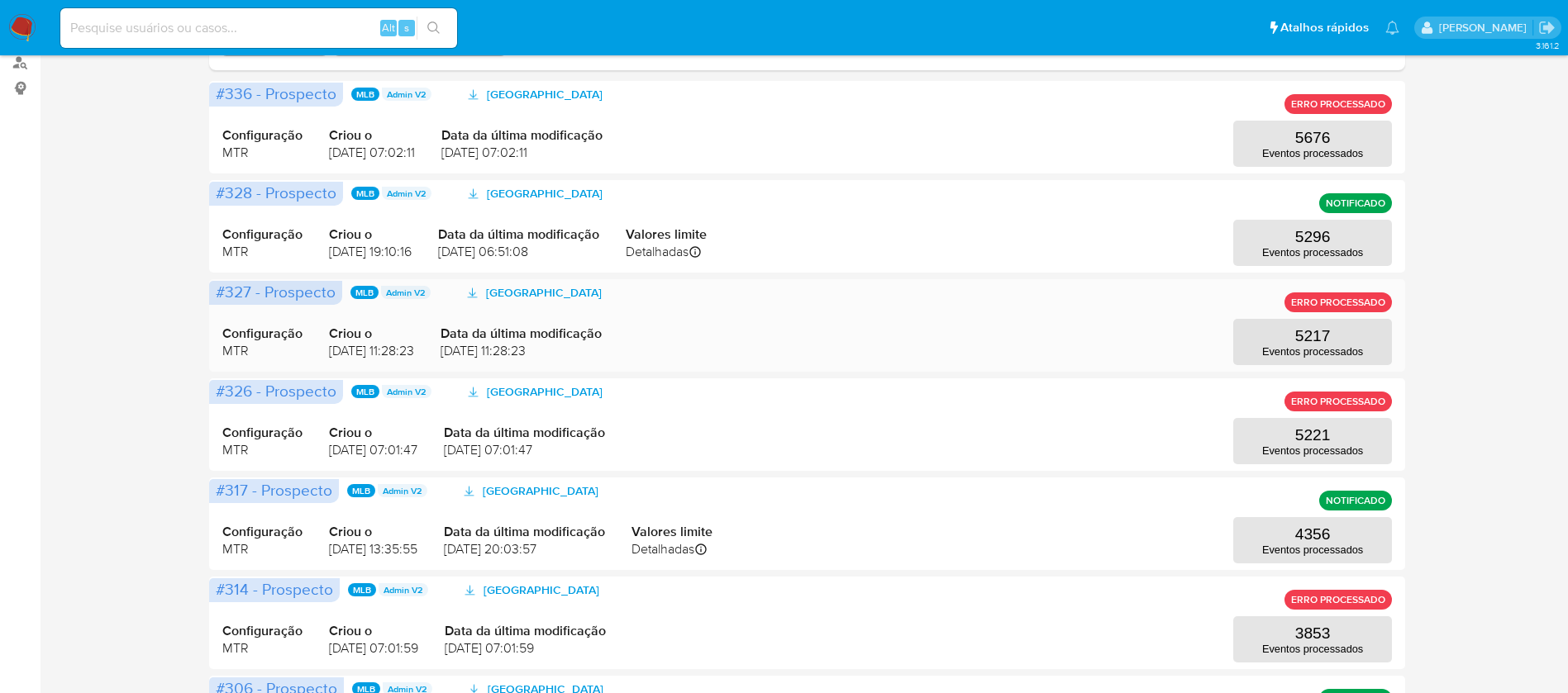
scroll to position [0, 0]
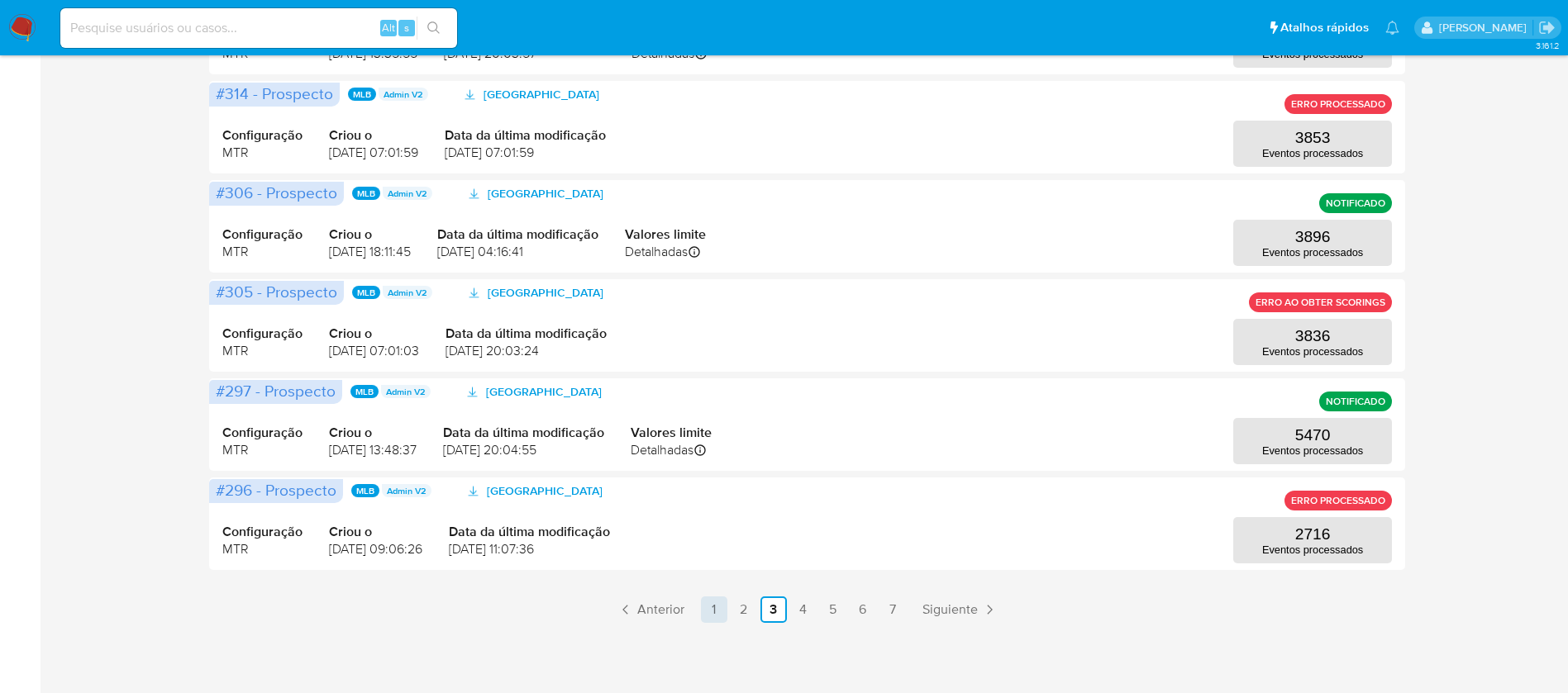
click at [716, 608] on link "1" at bounding box center [713, 609] width 26 height 26
click at [760, 608] on link "3" at bounding box center [773, 609] width 26 height 26
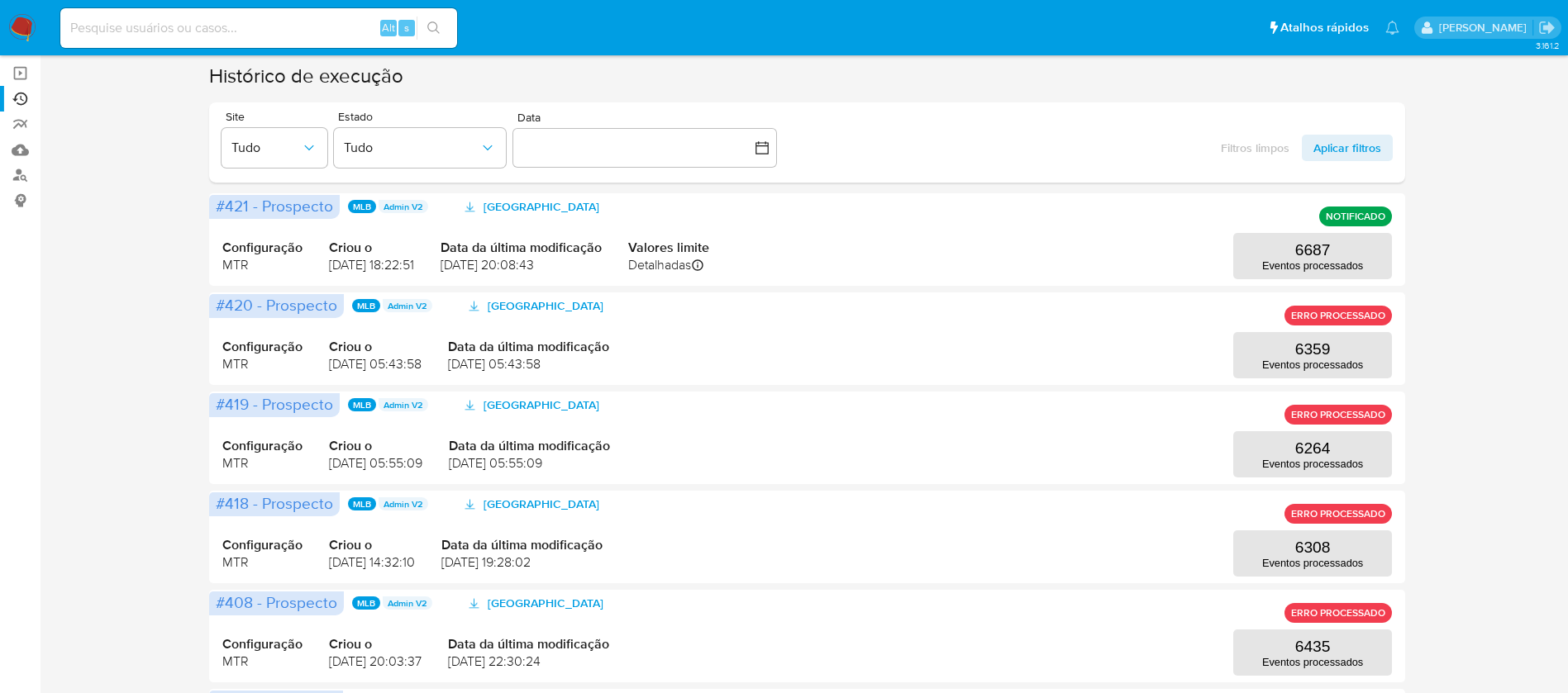
scroll to position [722, 0]
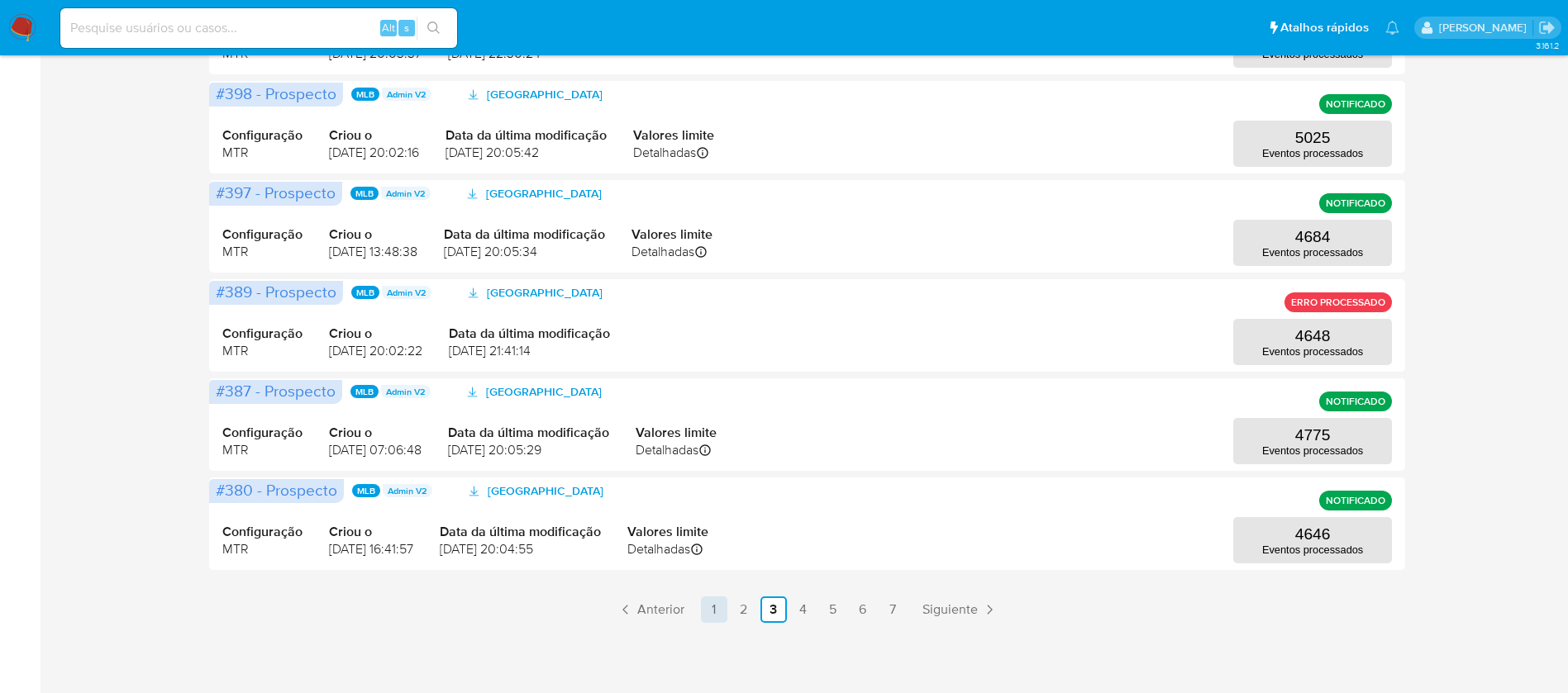
click at [708, 612] on link "1" at bounding box center [713, 609] width 26 height 26
click at [731, 612] on link "2" at bounding box center [743, 609] width 26 height 26
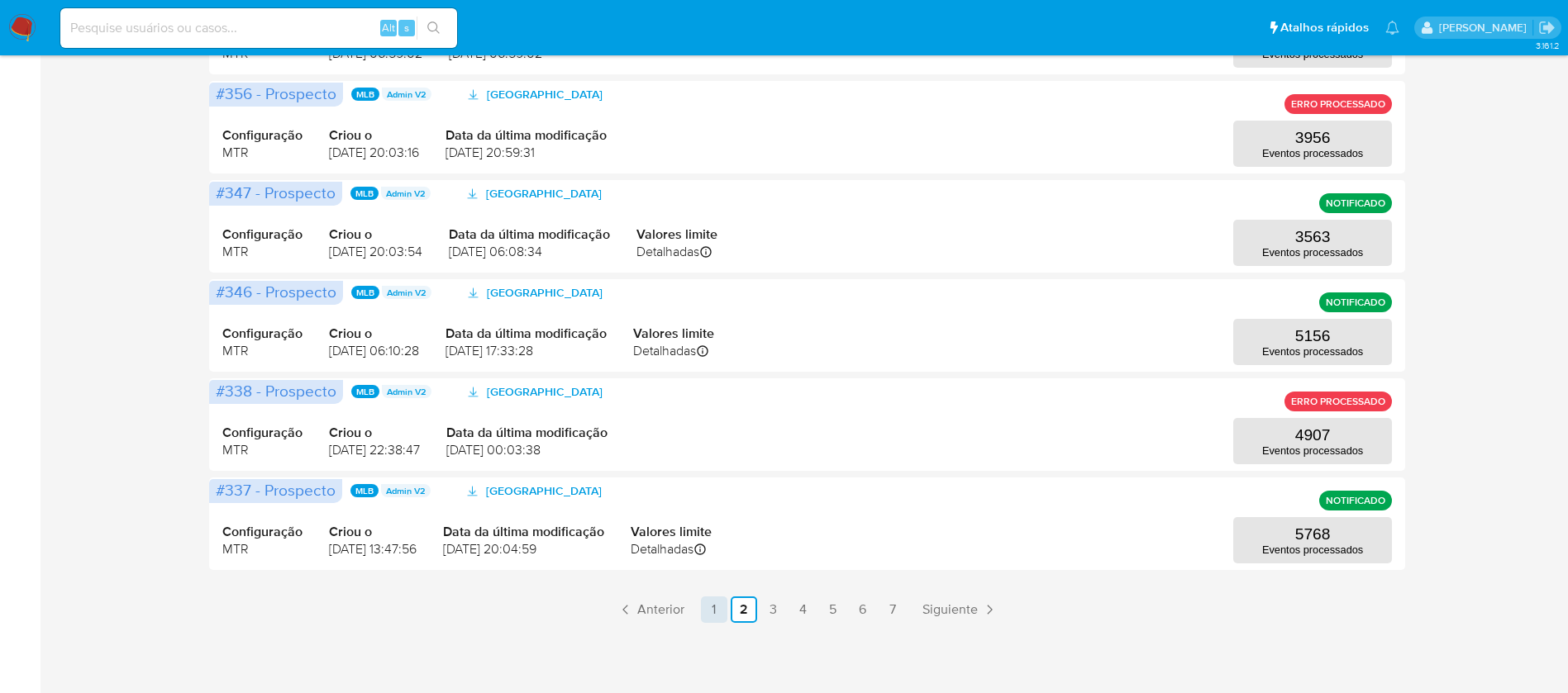
click at [711, 608] on link "1" at bounding box center [713, 609] width 26 height 26
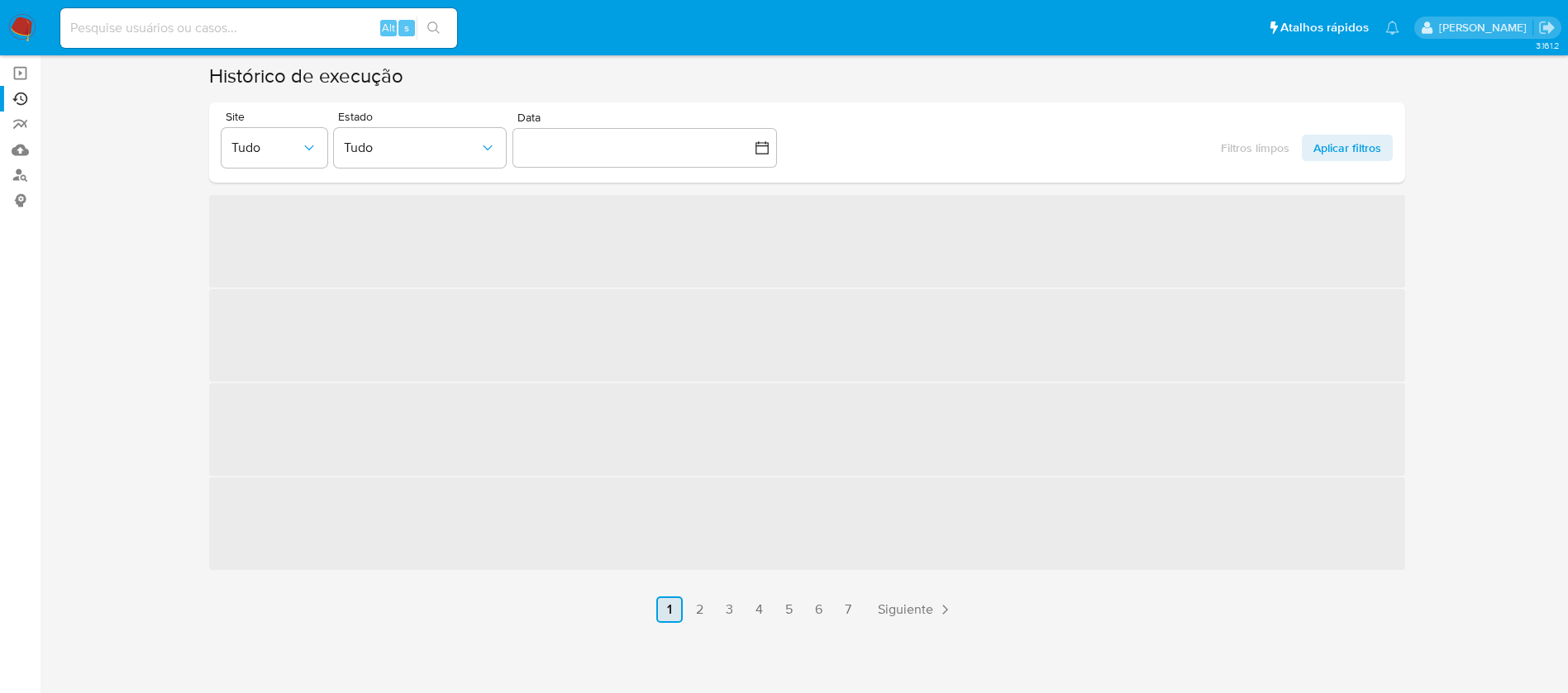
click at [711, 608] on link "2" at bounding box center [699, 609] width 26 height 26
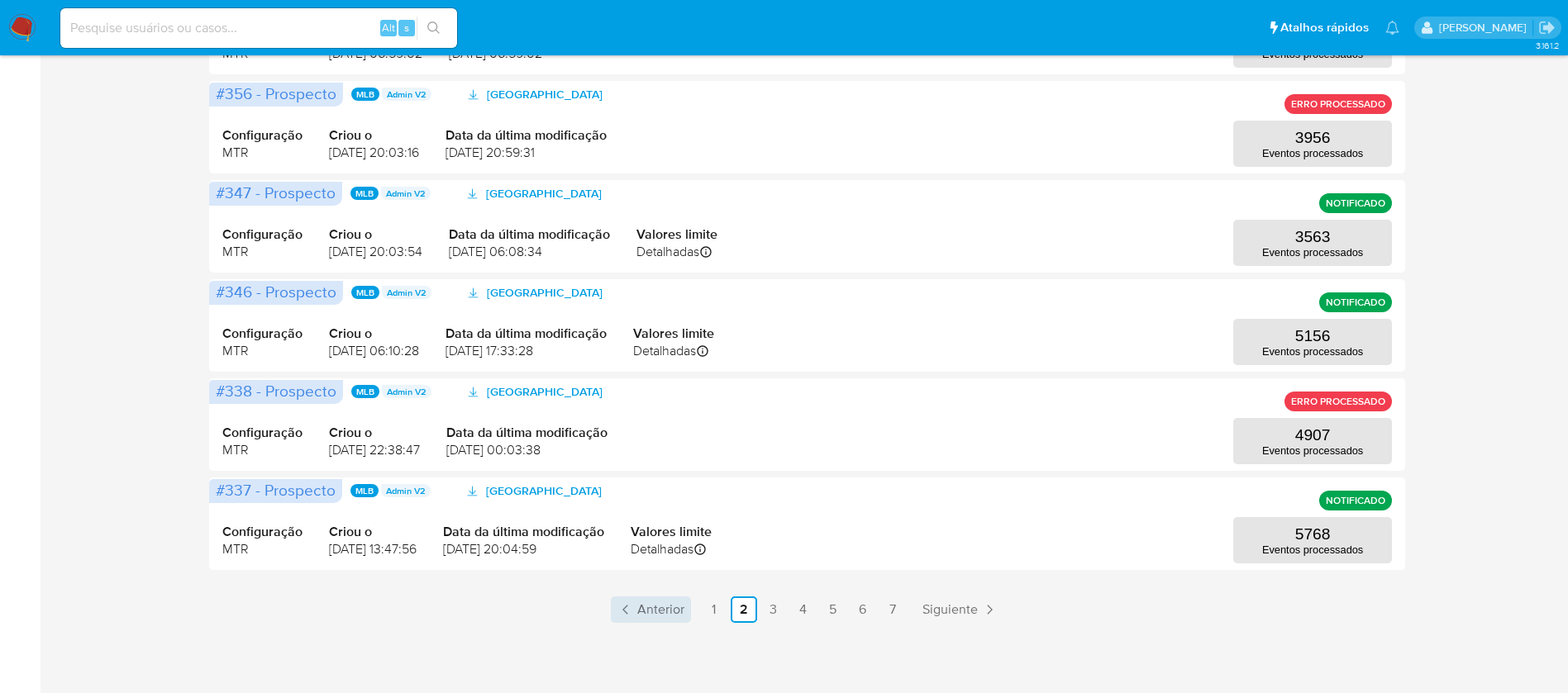
click at [660, 603] on span "Anterior" at bounding box center [661, 610] width 47 height 14
click at [701, 603] on link "1" at bounding box center [713, 609] width 26 height 26
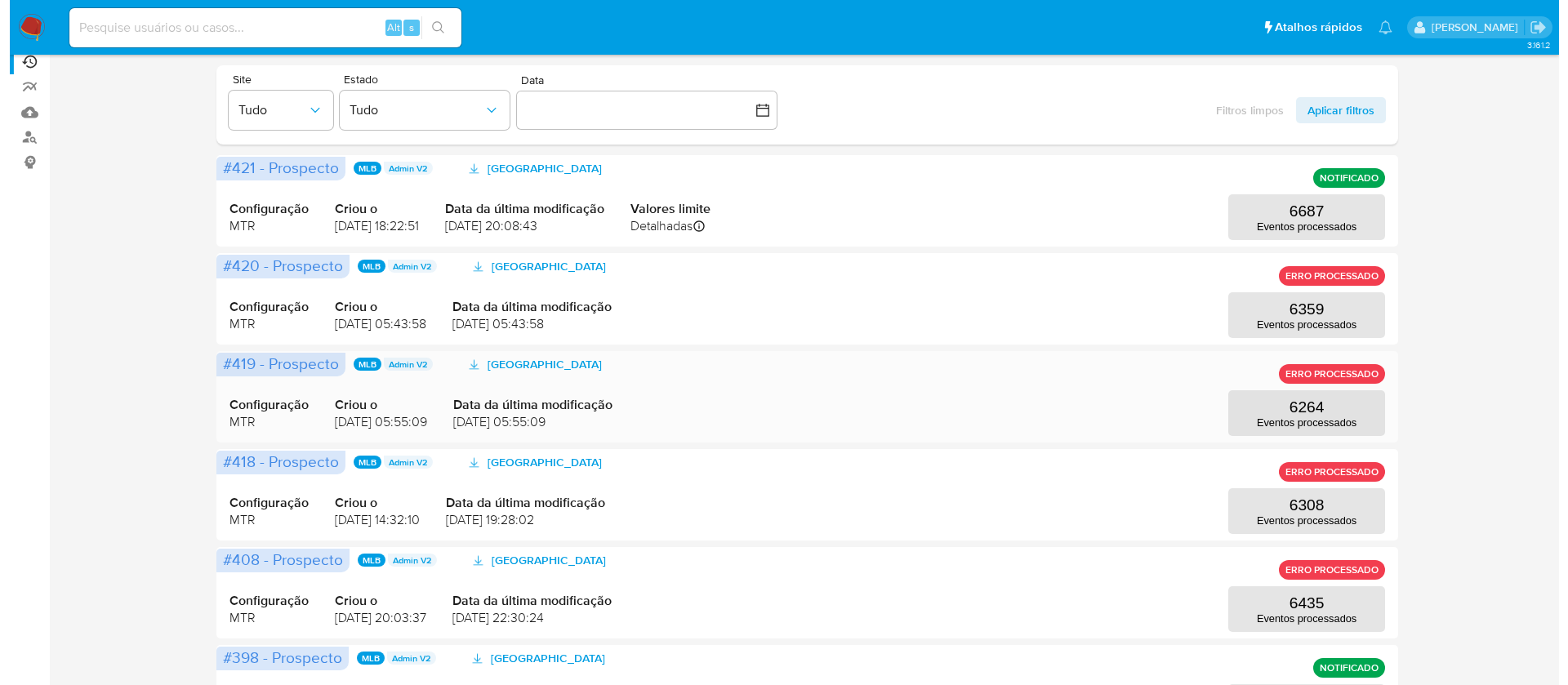
scroll to position [0, 0]
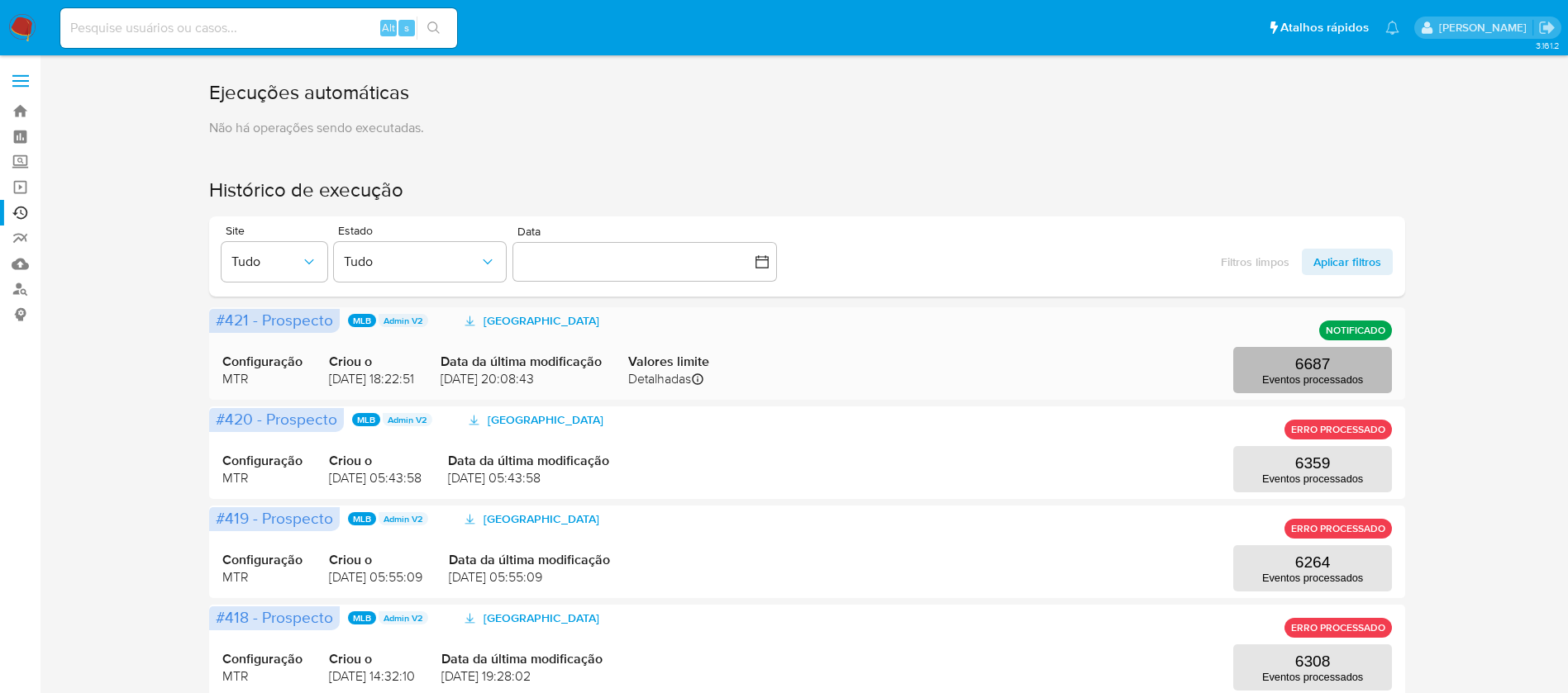
click at [1314, 362] on p "6687" at bounding box center [1312, 364] width 35 height 18
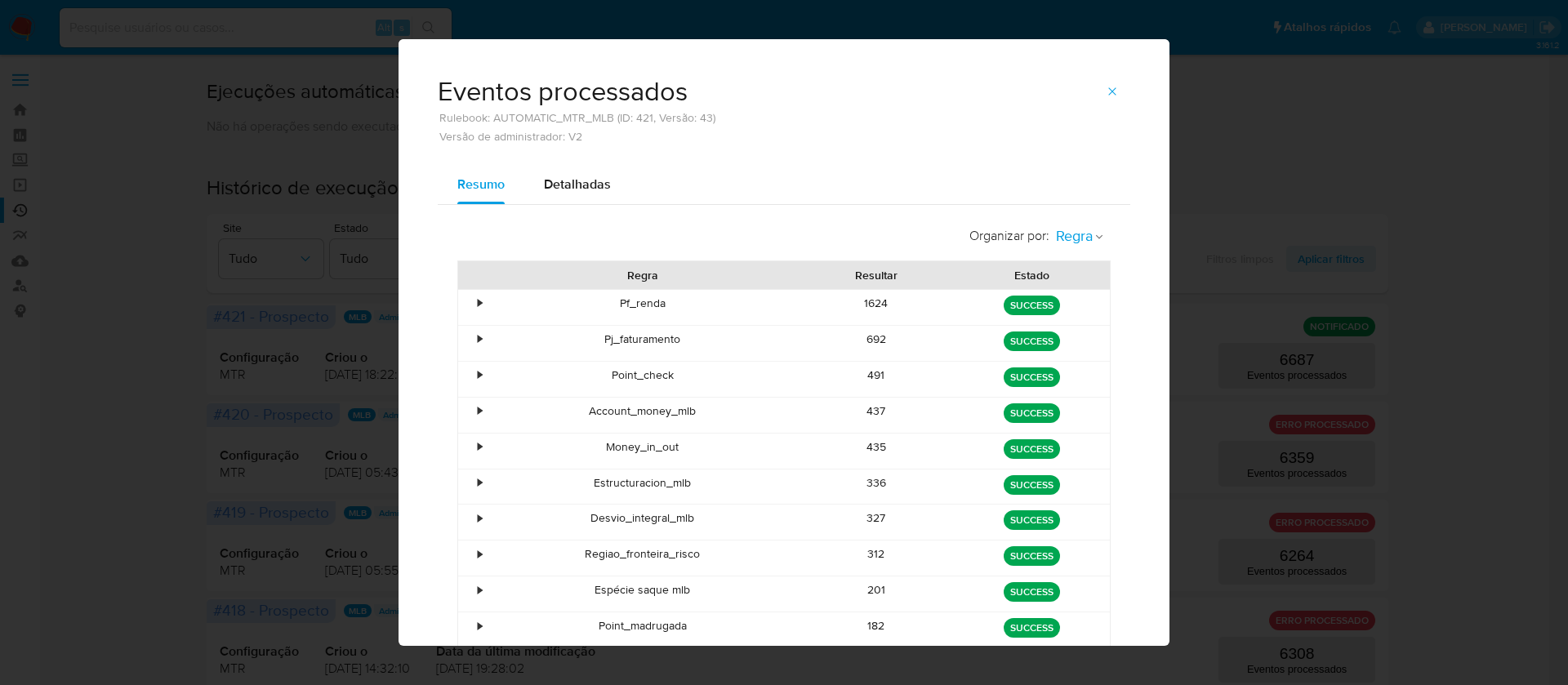
click at [1096, 235] on icon "button" at bounding box center [1099, 237] width 6 height 4
click at [477, 301] on div "•" at bounding box center [479, 303] width 4 height 15
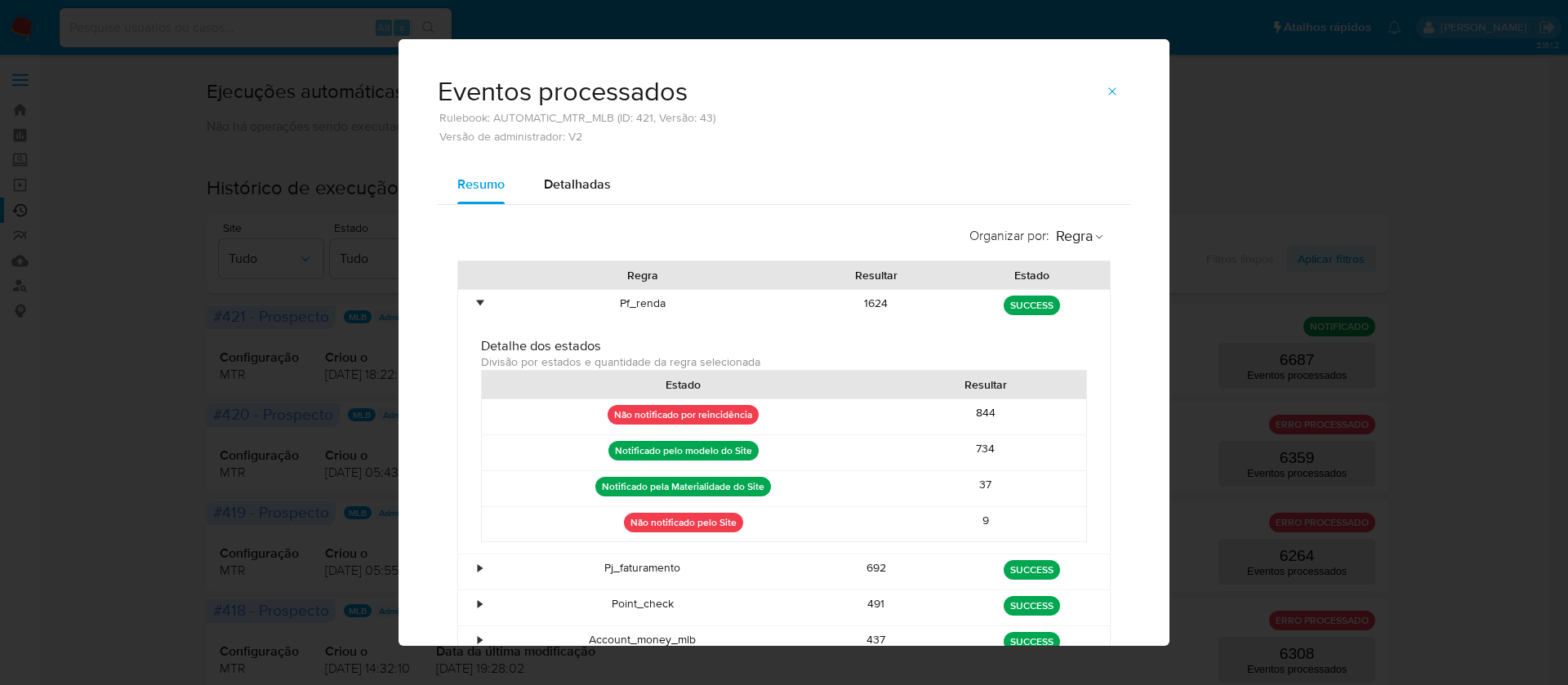
click at [956, 408] on div "844" at bounding box center [985, 416] width 201 height 35
drag, startPoint x: 995, startPoint y: 408, endPoint x: 810, endPoint y: 405, distance: 185.0
click at [824, 407] on div "Não notificado por reincidência 844" at bounding box center [784, 416] width 604 height 35
click at [576, 189] on span "Detalhadas" at bounding box center [577, 184] width 67 height 19
click at [576, 142] on span "Versão de administrador: V2" at bounding box center [577, 136] width 278 height 12
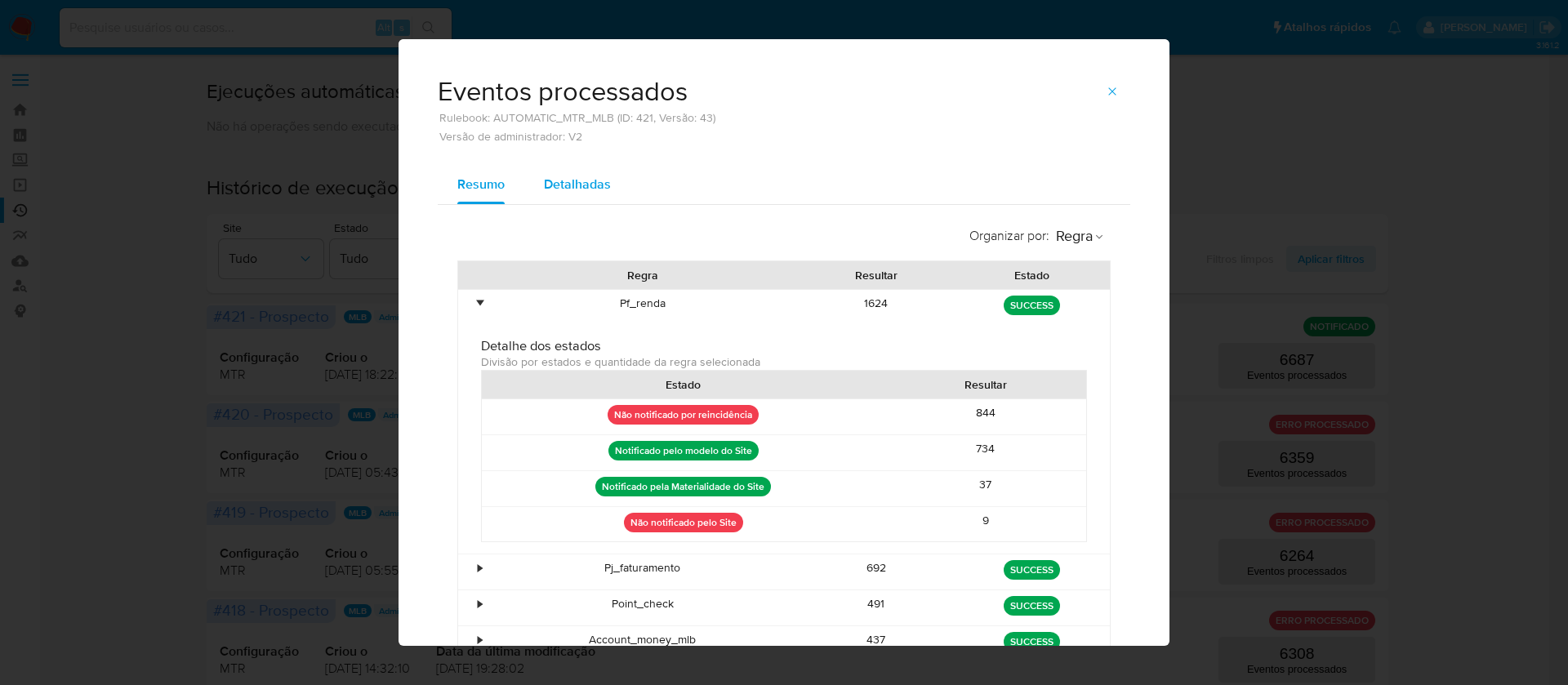
select select "10"
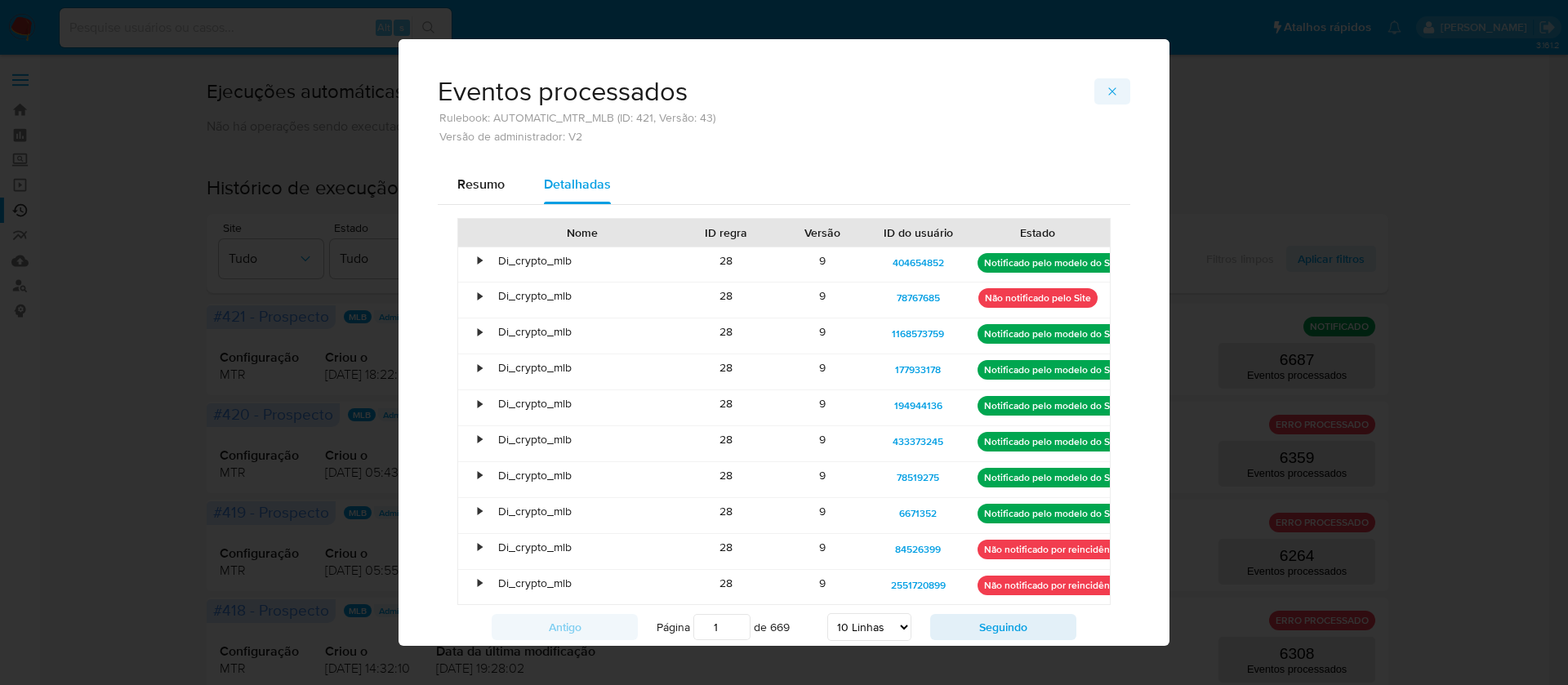
click at [1110, 88] on button "button" at bounding box center [1112, 91] width 36 height 26
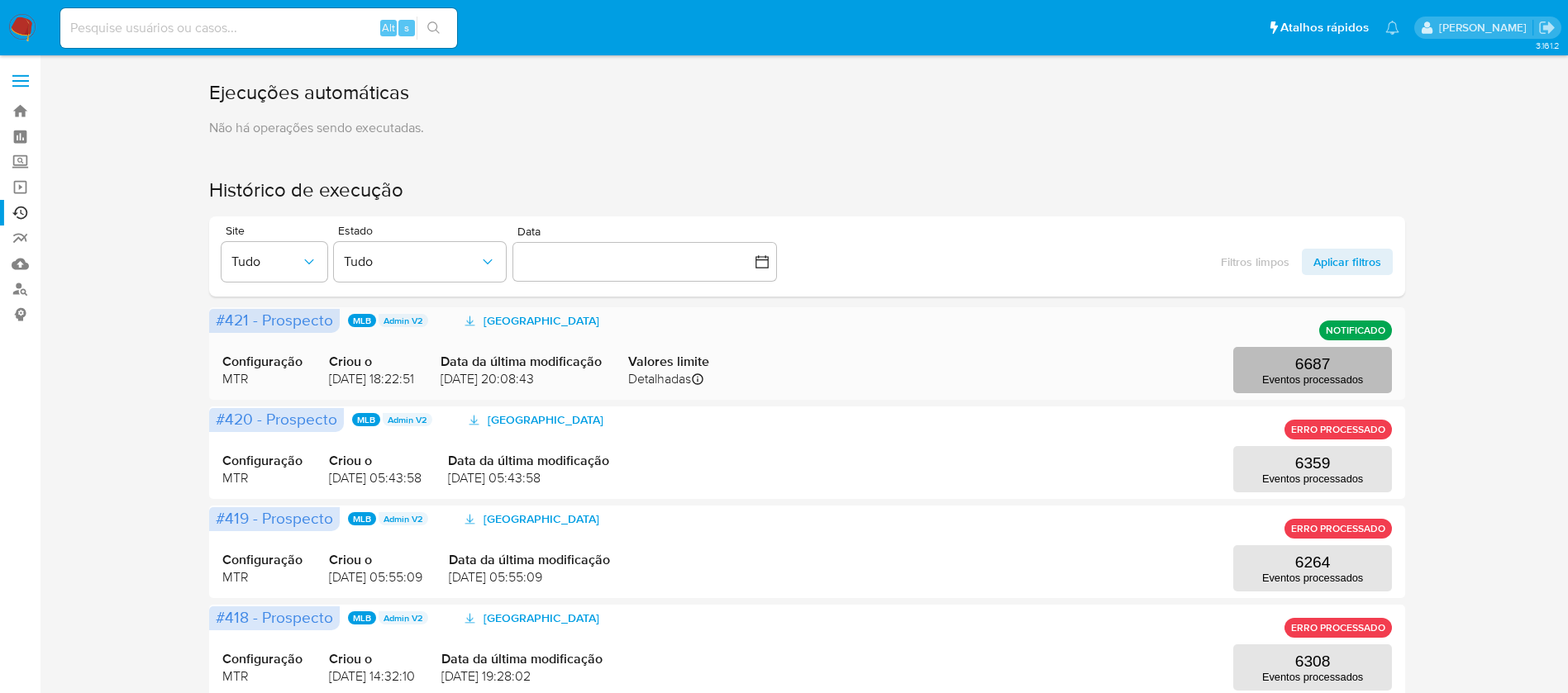
click at [1290, 364] on button "6687 Eventos processados" at bounding box center [1312, 370] width 159 height 46
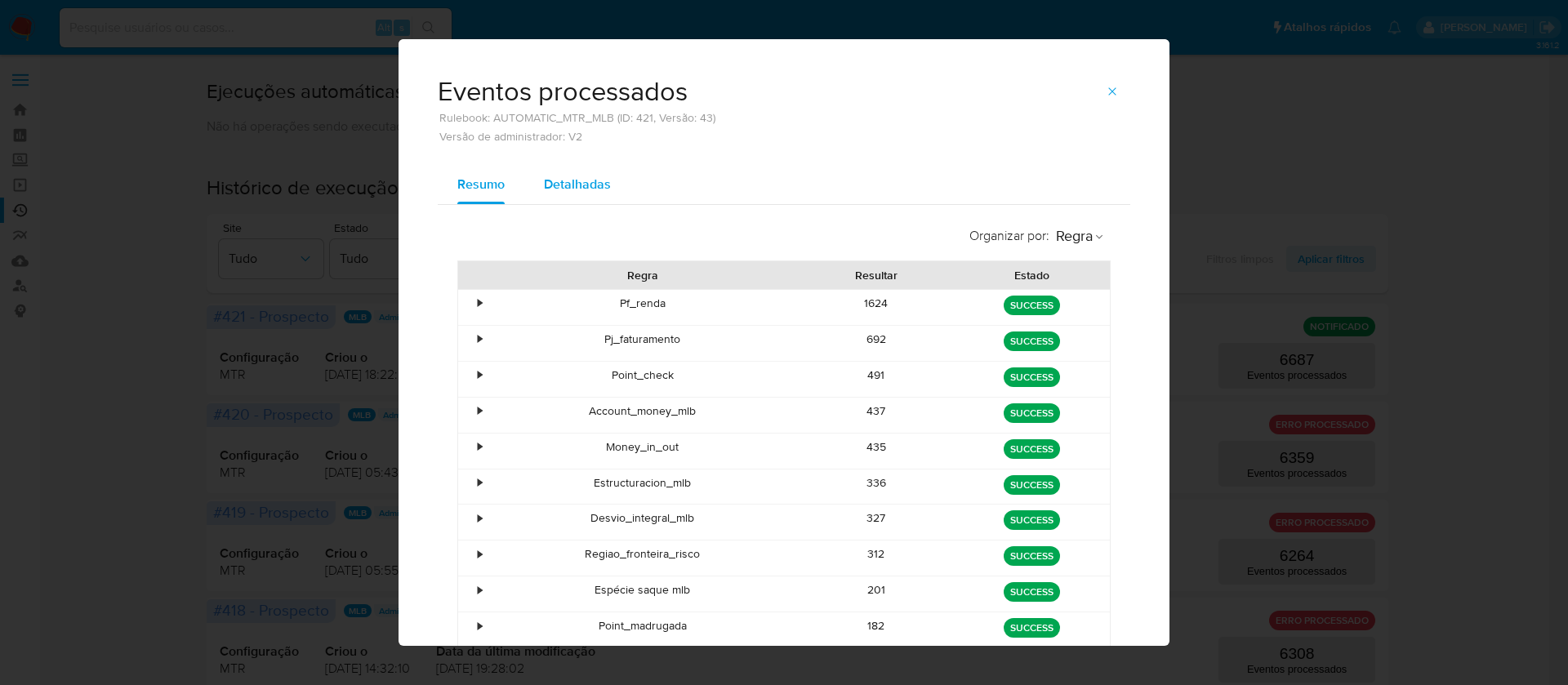
click at [571, 188] on span "Detalhadas" at bounding box center [577, 184] width 67 height 19
select select "10"
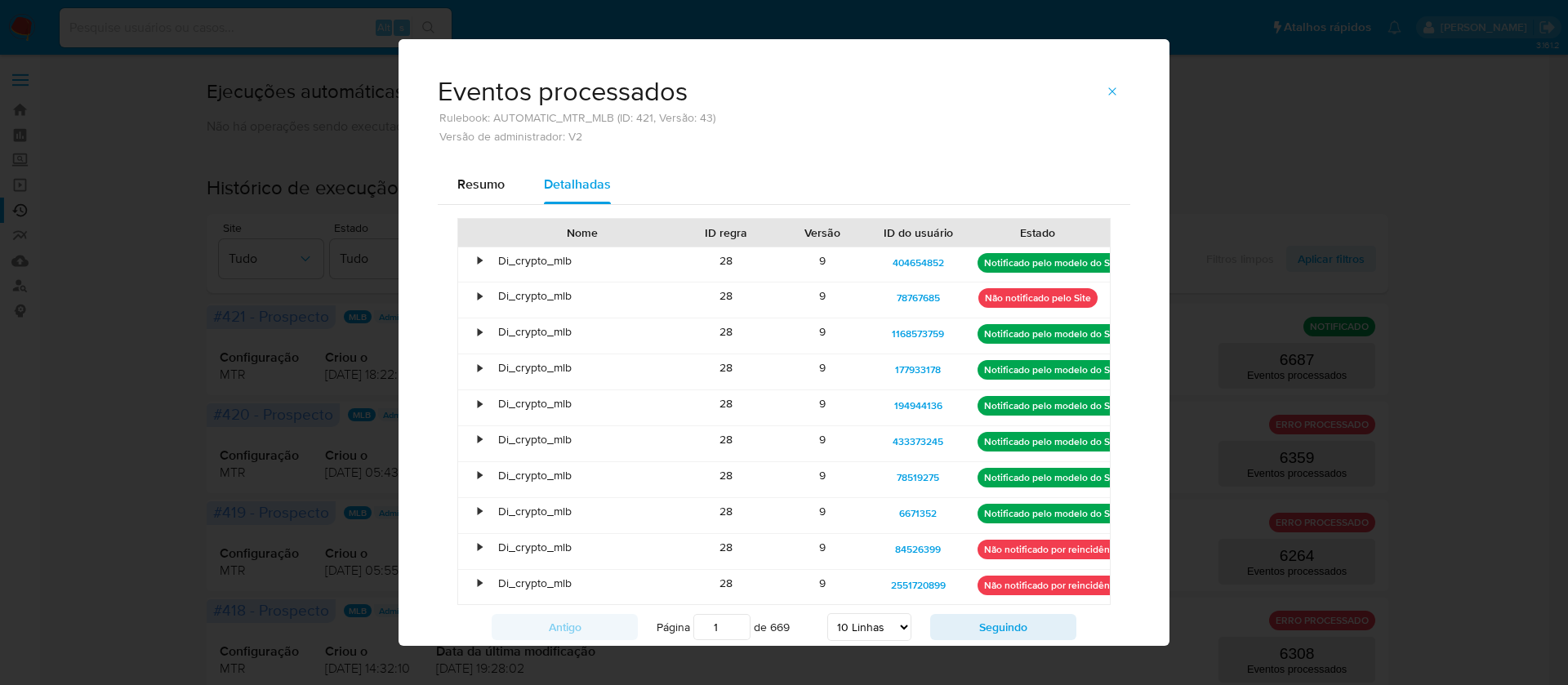
scroll to position [56, 0]
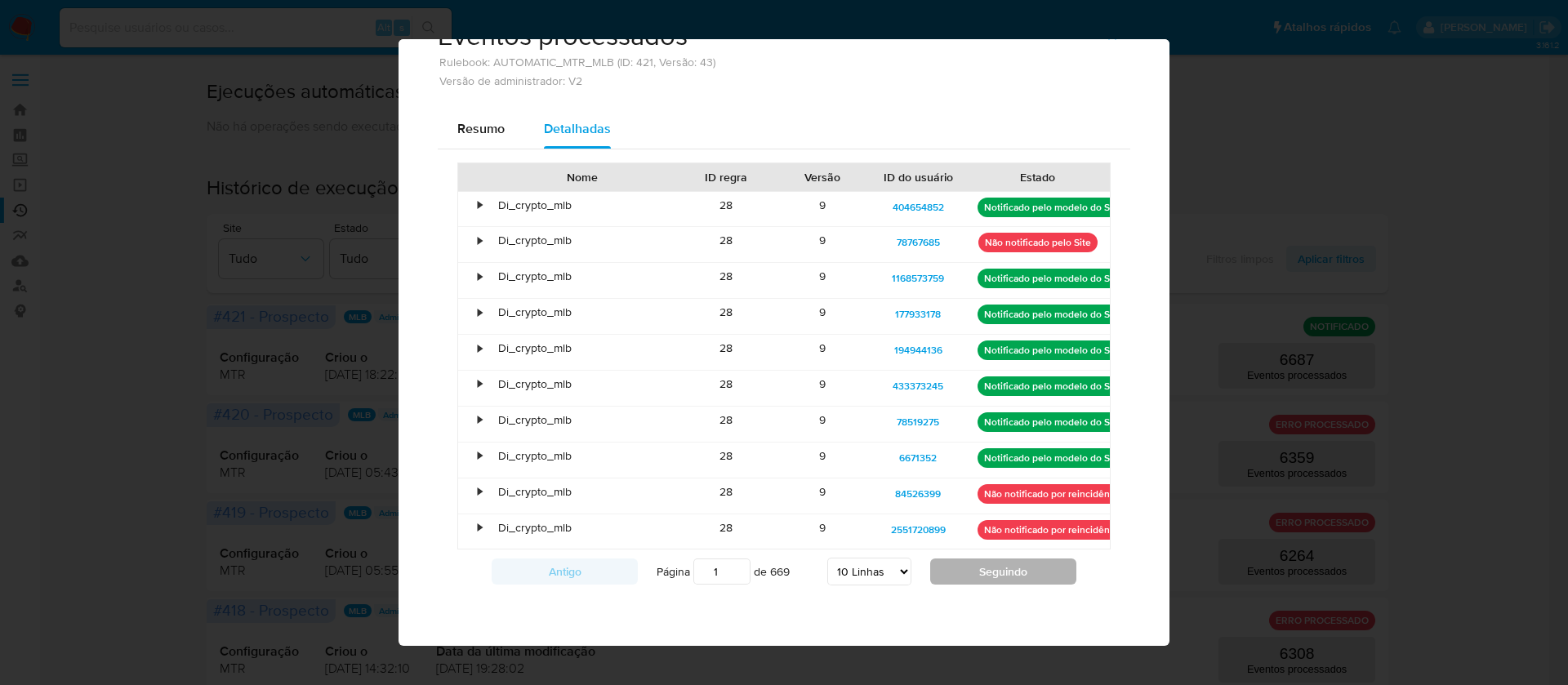
click at [990, 566] on button "Seguindo" at bounding box center [1003, 571] width 146 height 26
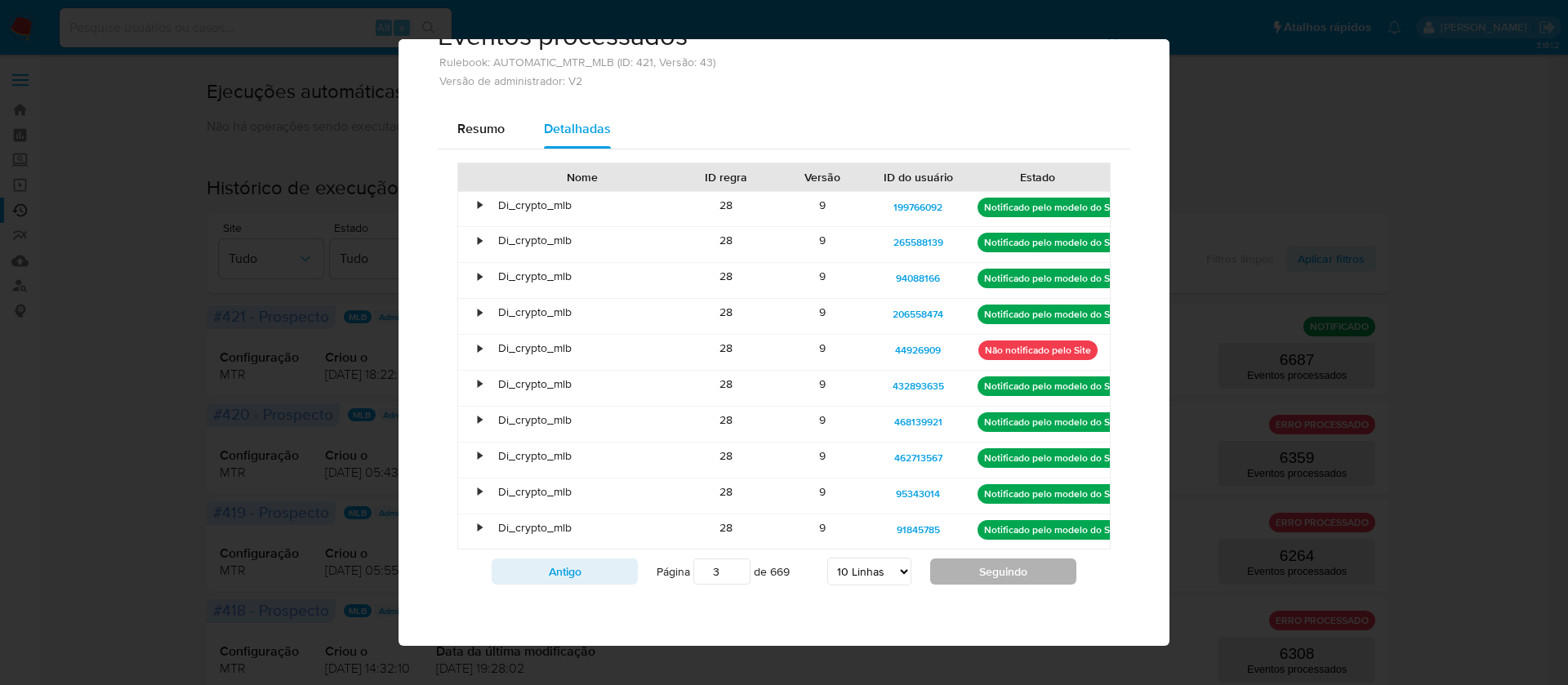
click at [990, 566] on button "Seguindo" at bounding box center [1003, 571] width 146 height 26
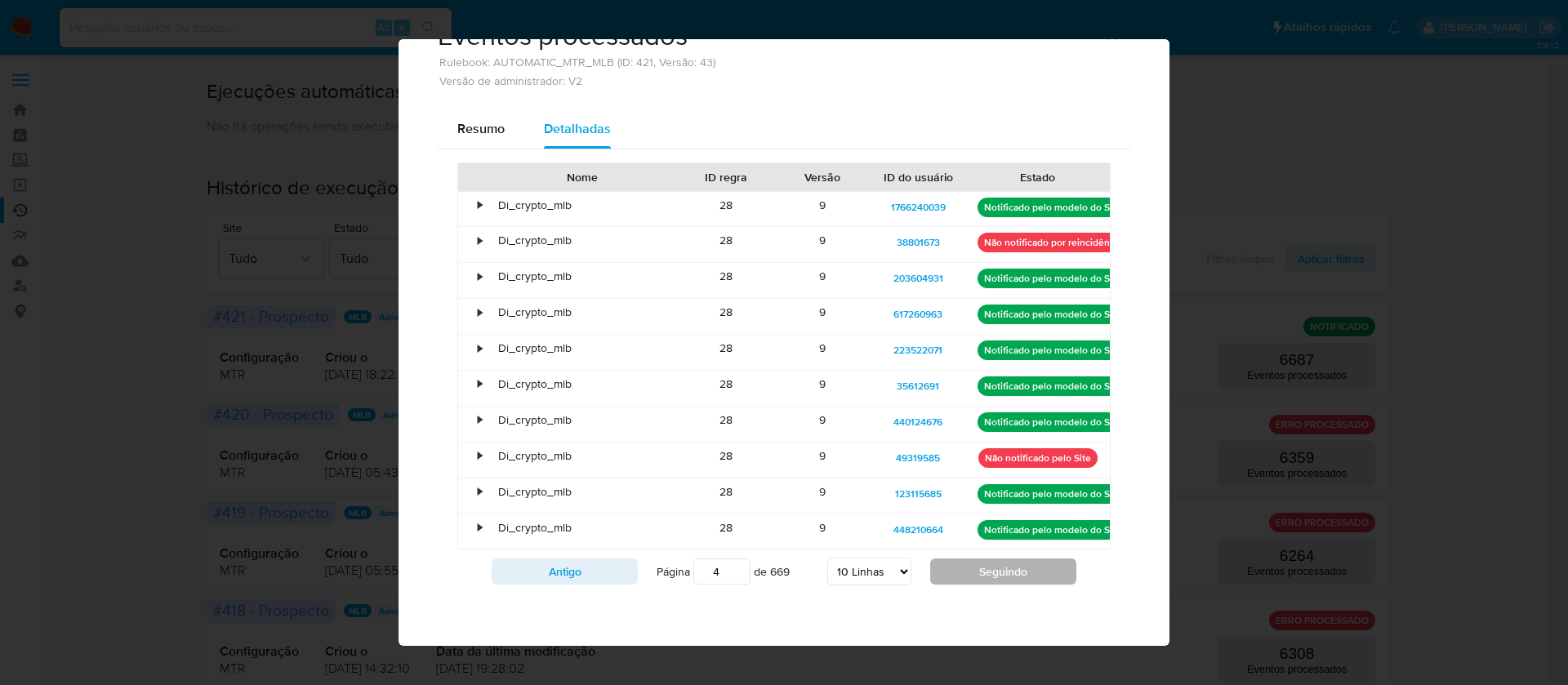
click at [990, 566] on button "Seguindo" at bounding box center [1003, 571] width 146 height 26
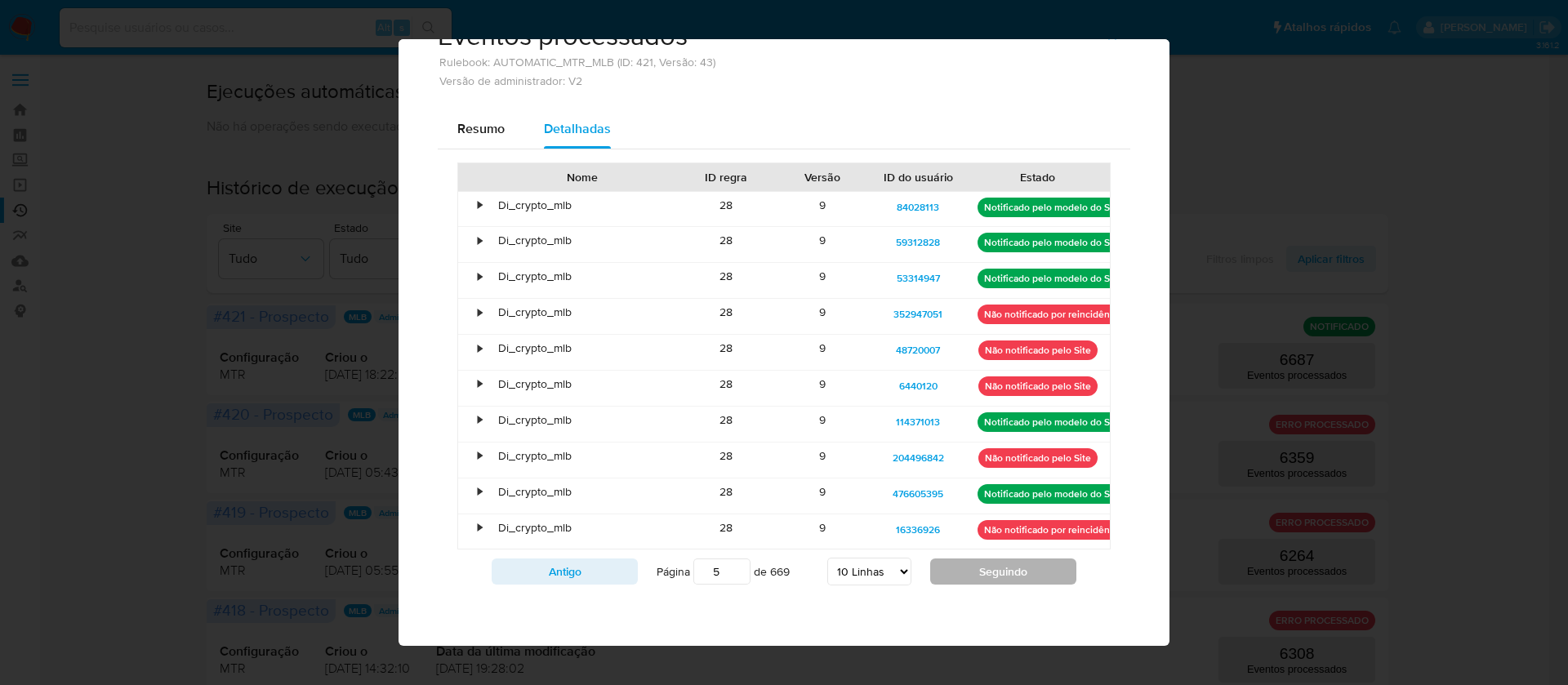
click at [990, 566] on button "Seguindo" at bounding box center [1003, 571] width 146 height 26
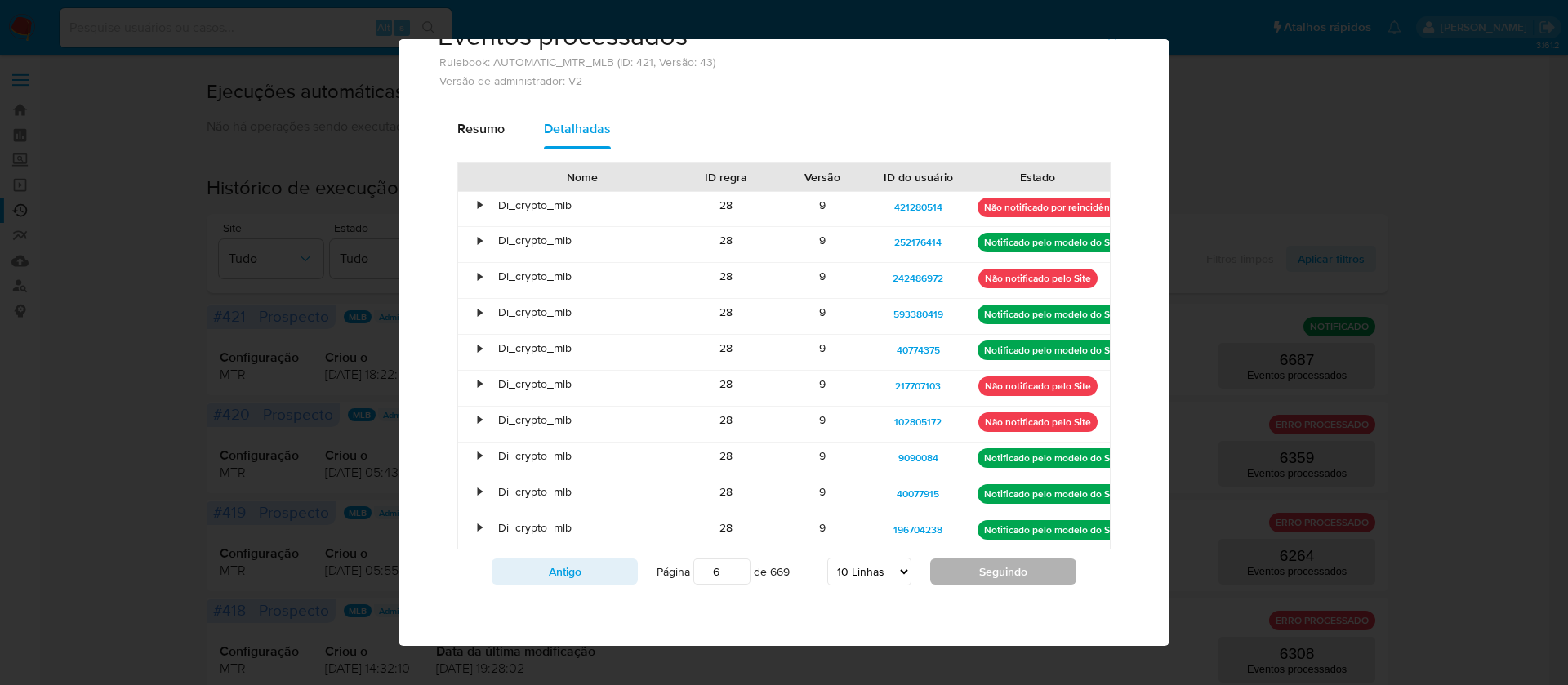
click at [990, 566] on button "Seguindo" at bounding box center [1003, 571] width 146 height 26
type input "7"
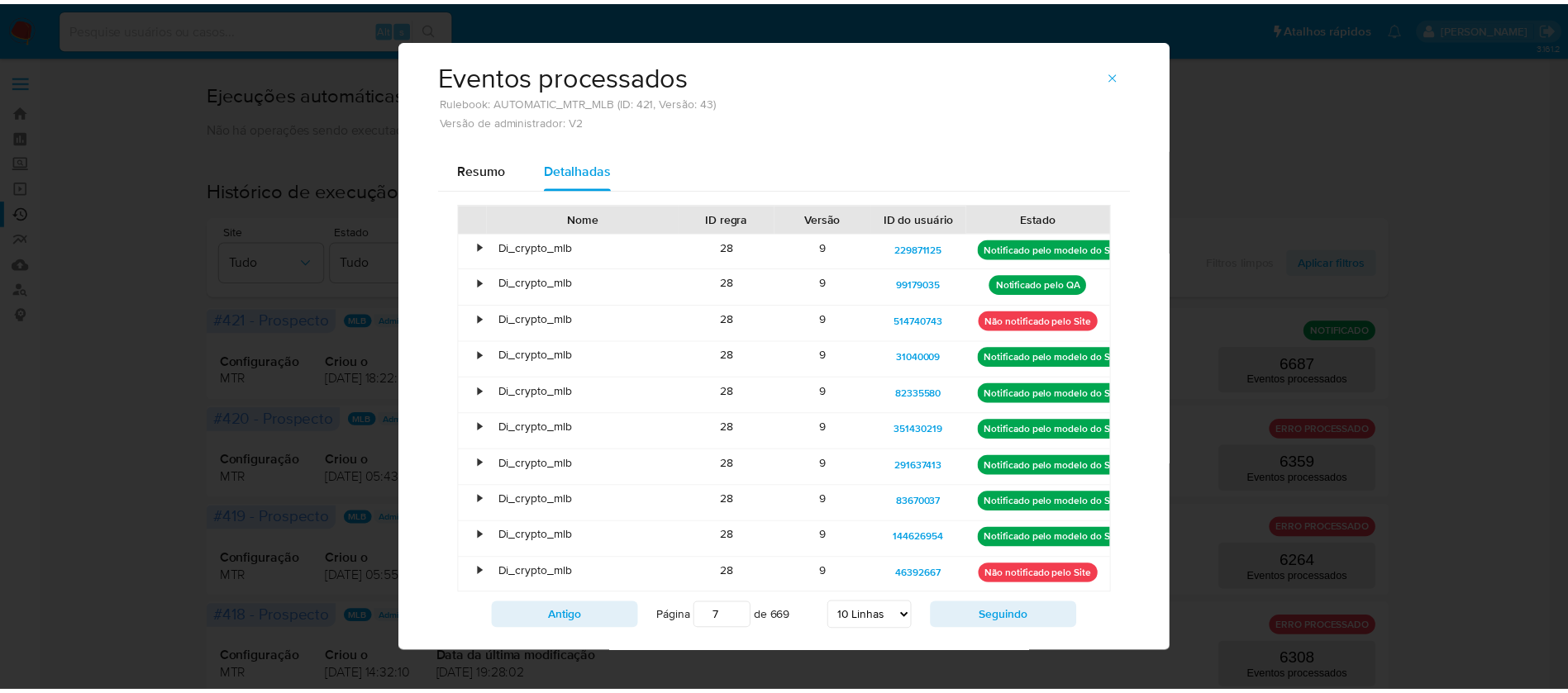
scroll to position [0, 0]
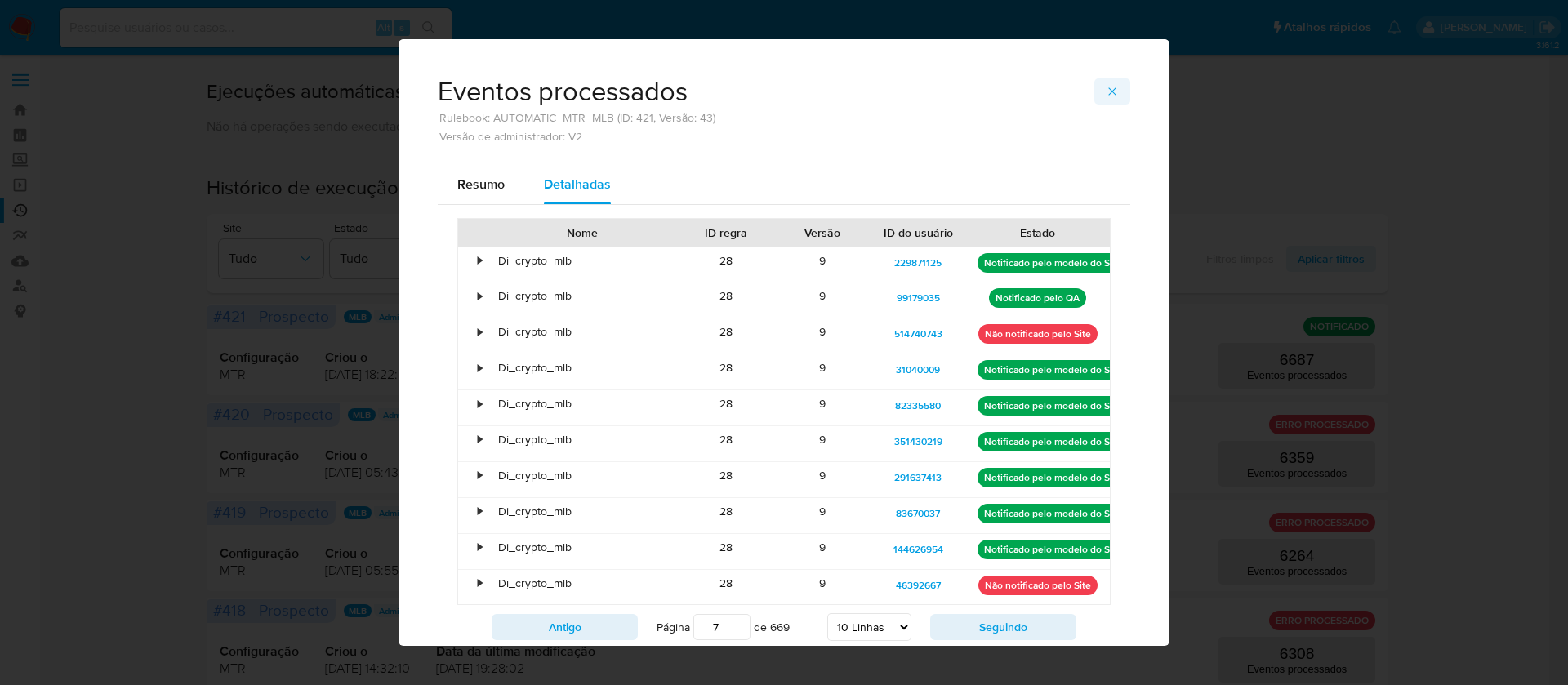
click at [1106, 93] on icon "button" at bounding box center [1112, 91] width 13 height 13
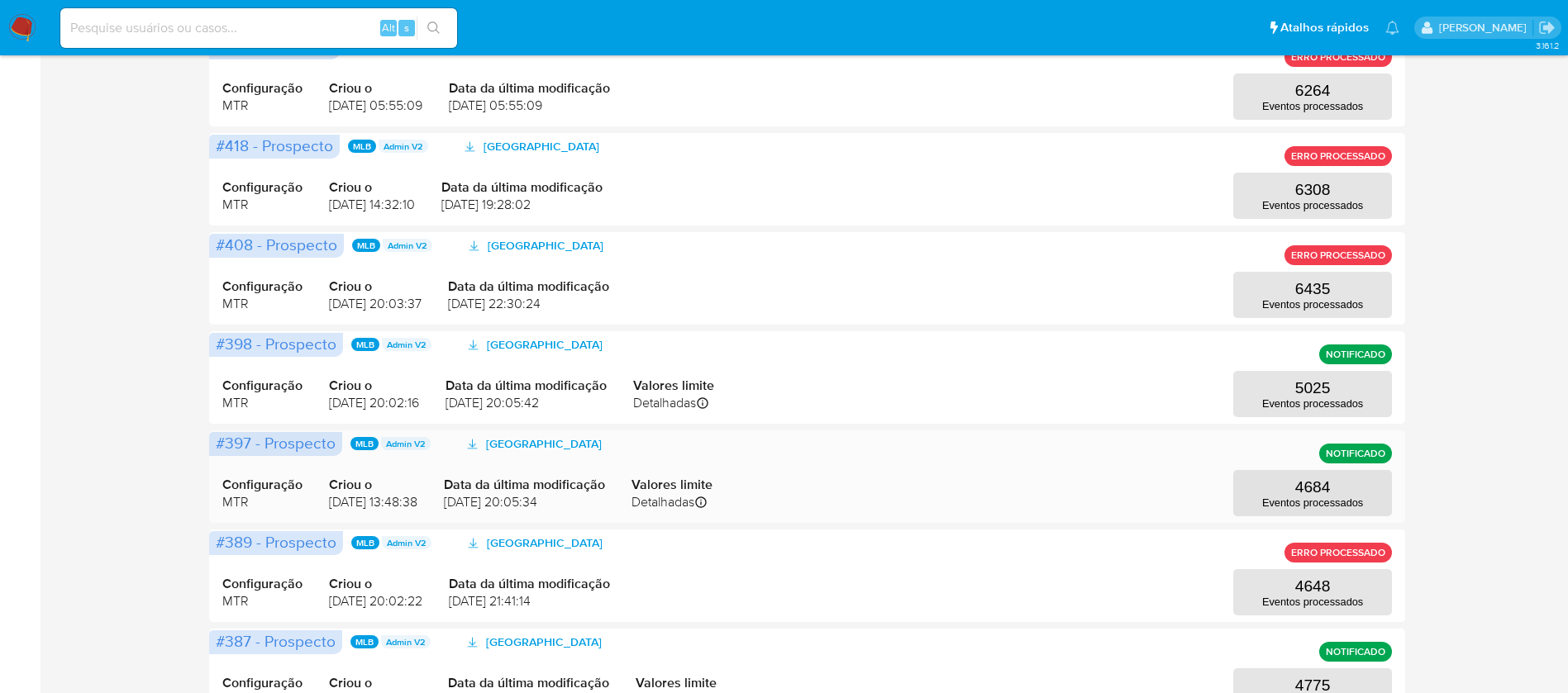
scroll to position [496, 0]
